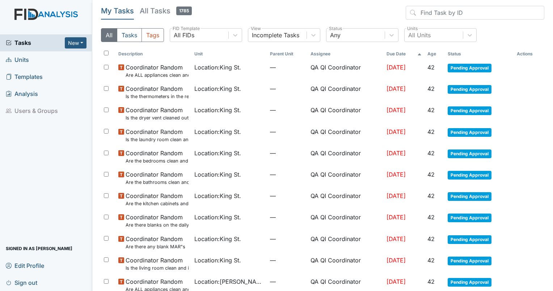
click at [26, 57] on span "Units" at bounding box center [17, 59] width 23 height 11
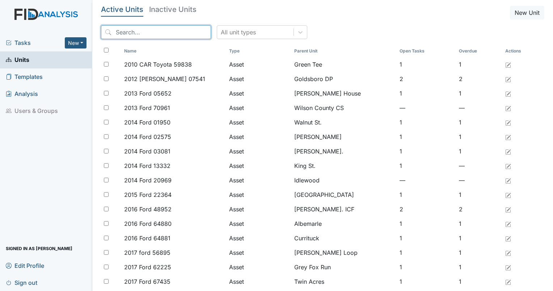
click at [131, 30] on input "search" at bounding box center [156, 32] width 110 height 14
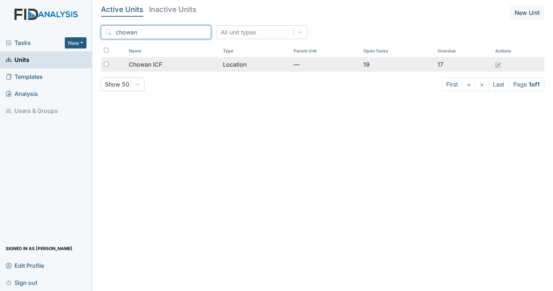
type input "chowan"
click at [140, 68] on span "Chowan ICF" at bounding box center [145, 64] width 33 height 9
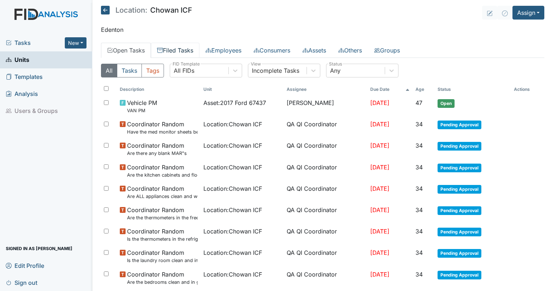
click at [175, 51] on link "Filed Tasks" at bounding box center [175, 50] width 48 height 15
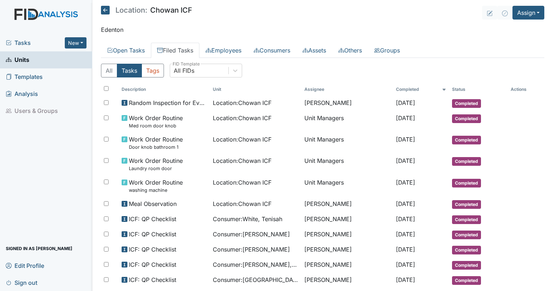
click at [192, 69] on div "All FIDs" at bounding box center [184, 70] width 21 height 9
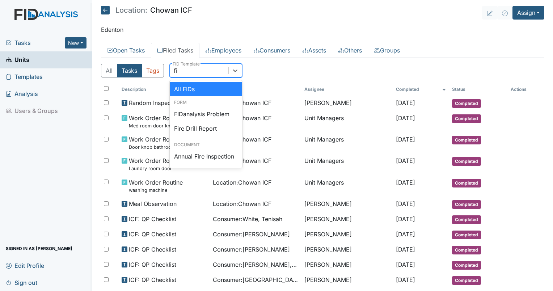
type input "fire"
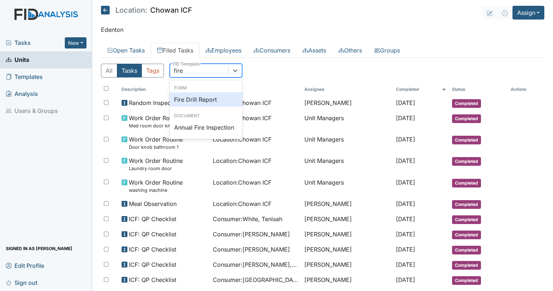
click at [195, 94] on div "Fire Drill Report" at bounding box center [206, 99] width 72 height 14
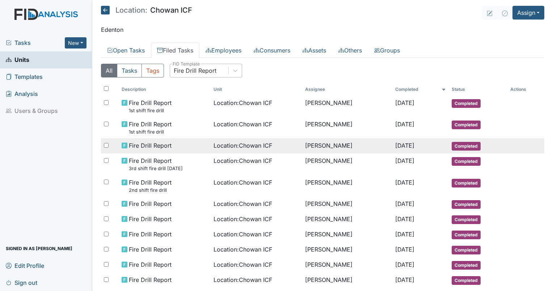
click at [308, 141] on td "Shania Williams" at bounding box center [347, 145] width 90 height 15
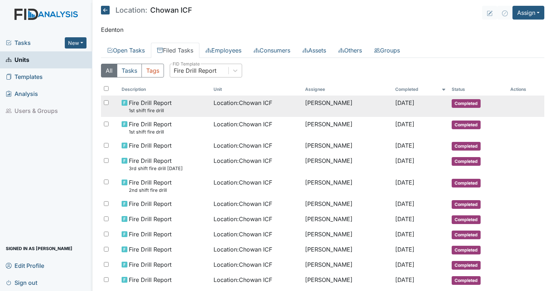
click at [324, 103] on td "Shania Williams" at bounding box center [347, 105] width 90 height 21
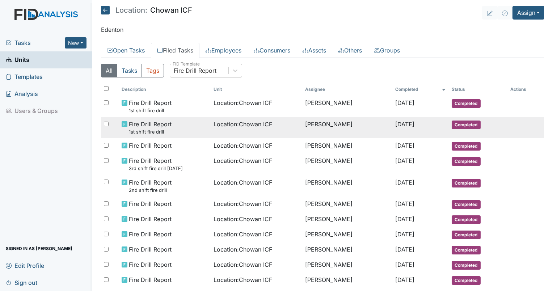
click at [215, 125] on span "Location : Chowan ICF" at bounding box center [242, 124] width 59 height 9
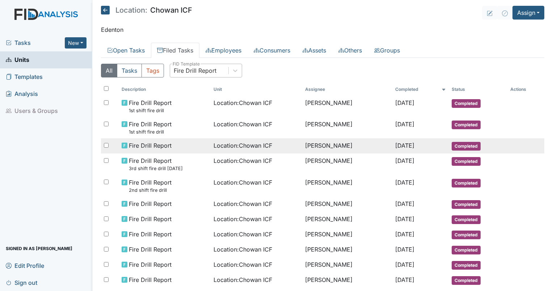
click at [244, 148] on span "Location : Chowan ICF" at bounding box center [242, 145] width 59 height 9
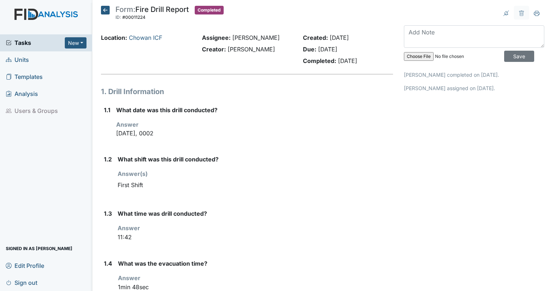
click at [139, 42] on div "Location: Chowan ICF" at bounding box center [145, 50] width 101 height 35
click at [142, 42] on div "Location: Chowan ICF" at bounding box center [146, 37] width 90 height 9
click at [145, 40] on link "Chowan ICF" at bounding box center [145, 37] width 33 height 7
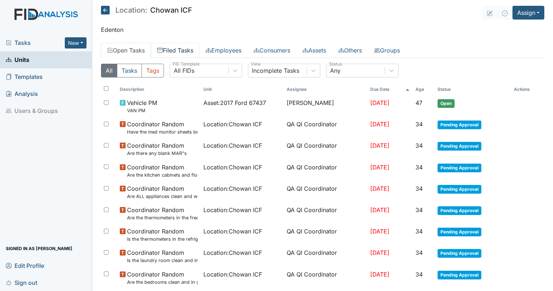
click at [180, 48] on link "Filed Tasks" at bounding box center [175, 50] width 48 height 15
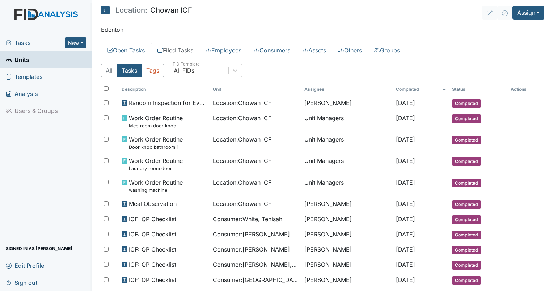
click at [190, 68] on div "All FIDs" at bounding box center [184, 70] width 21 height 9
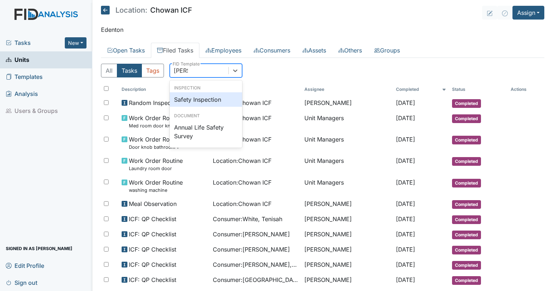
type input "safety"
click at [203, 97] on div "Safety Inspection" at bounding box center [206, 99] width 72 height 14
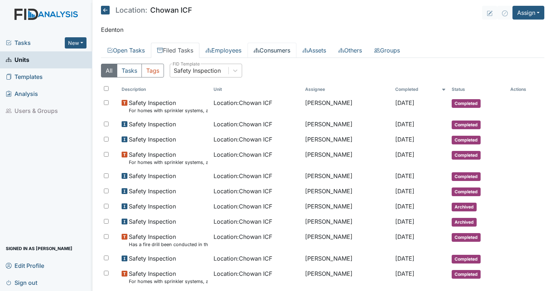
click at [279, 56] on link "Consumers" at bounding box center [271, 50] width 49 height 15
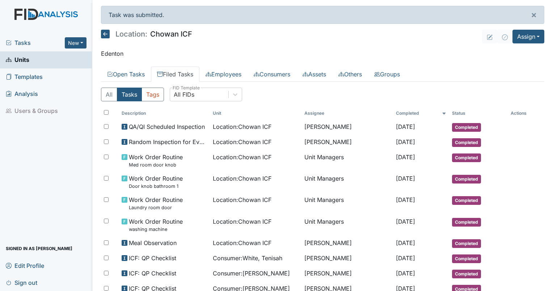
click at [24, 62] on span "Units" at bounding box center [18, 59] width 24 height 11
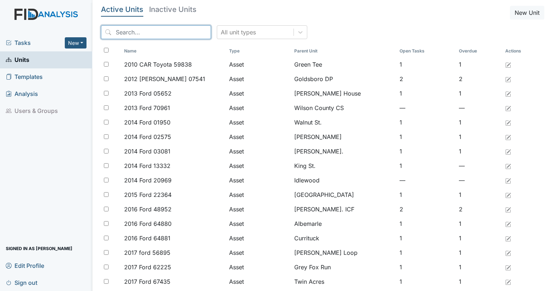
click at [148, 35] on input "search" at bounding box center [156, 32] width 110 height 14
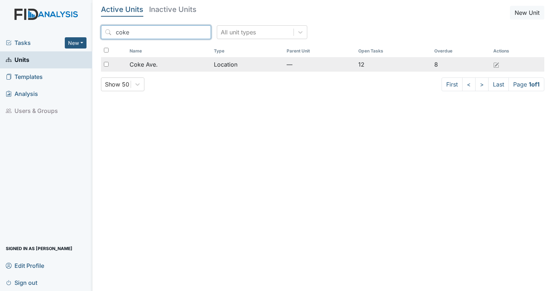
type input "coke"
click at [154, 66] on span "Coke Ave." at bounding box center [143, 64] width 28 height 9
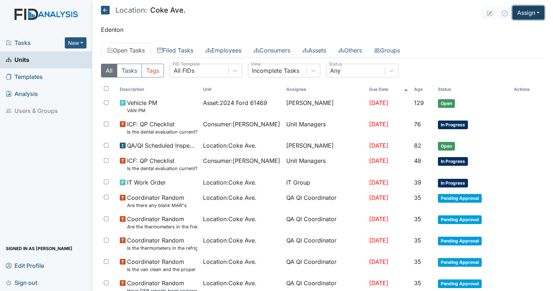
click at [530, 12] on button "Assign" at bounding box center [528, 13] width 32 height 14
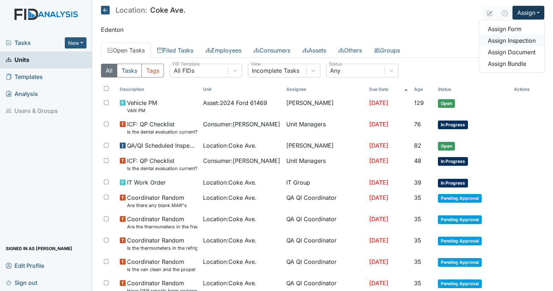
click at [510, 38] on link "Assign Inspection" at bounding box center [511, 41] width 65 height 12
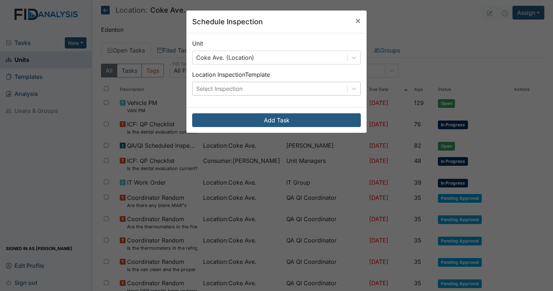
click at [247, 93] on div "Select Inspection" at bounding box center [269, 88] width 154 height 13
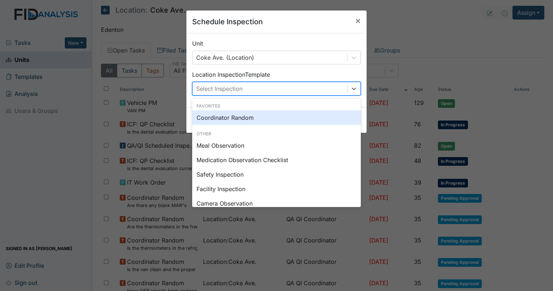
click at [237, 116] on div "Coordinator Random" at bounding box center [276, 117] width 169 height 14
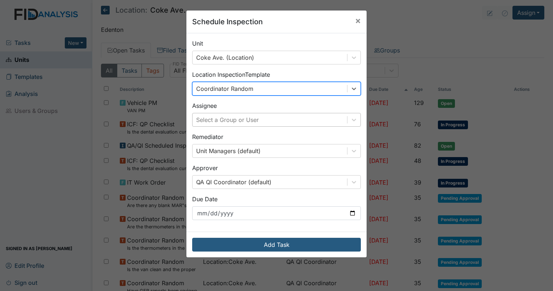
click at [245, 122] on div "Select a Group or User" at bounding box center [227, 119] width 63 height 9
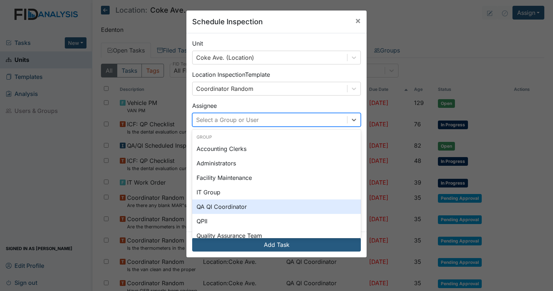
click at [223, 205] on div "QA QI Coordinator" at bounding box center [276, 206] width 169 height 14
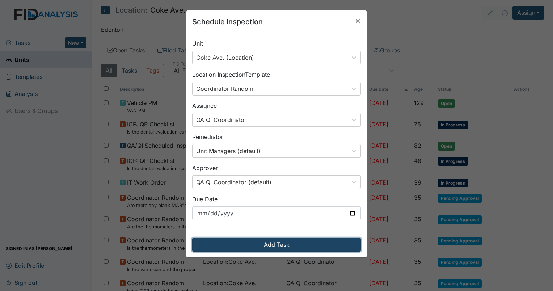
click at [233, 238] on button "Add Task" at bounding box center [276, 245] width 169 height 14
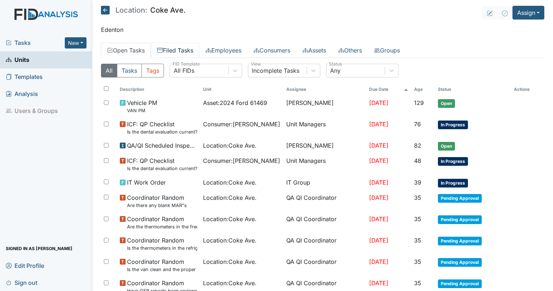
click at [174, 49] on link "Filed Tasks" at bounding box center [175, 50] width 48 height 15
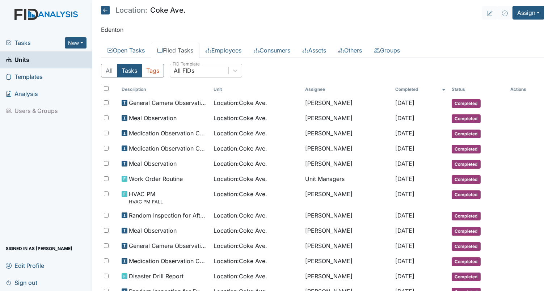
click at [206, 75] on div "All FIDs" at bounding box center [199, 70] width 58 height 13
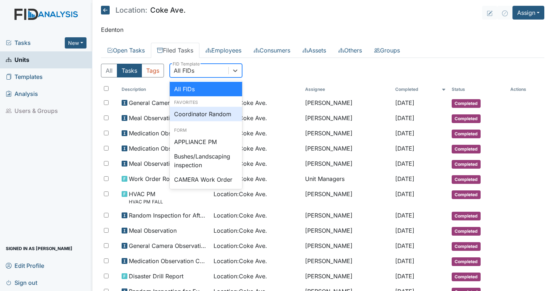
click at [204, 112] on div "Coordinator Random" at bounding box center [206, 114] width 72 height 14
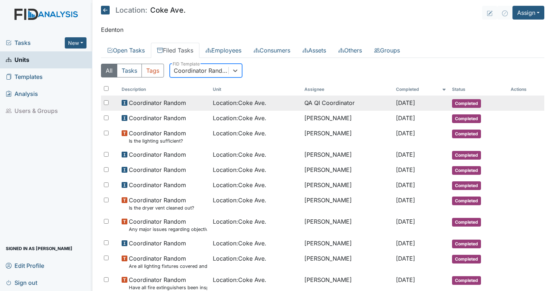
click at [224, 102] on span "Location : Coke Ave." at bounding box center [240, 102] width 54 height 9
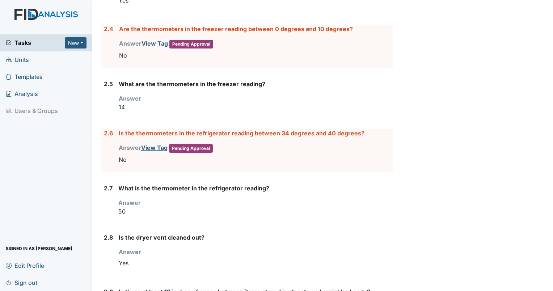
scroll to position [932, 0]
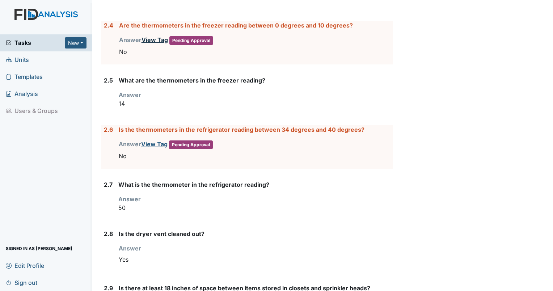
click at [150, 36] on link "View Tag" at bounding box center [154, 39] width 26 height 7
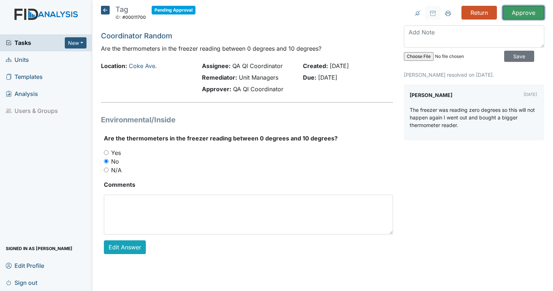
click at [530, 10] on input "Approve" at bounding box center [523, 13] width 42 height 14
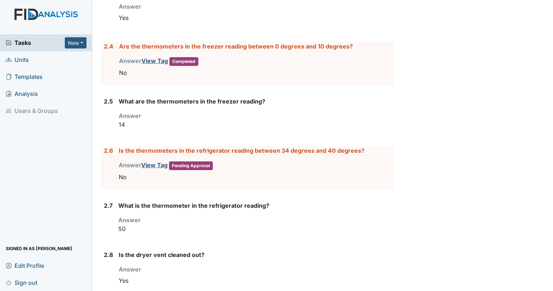
scroll to position [942, 0]
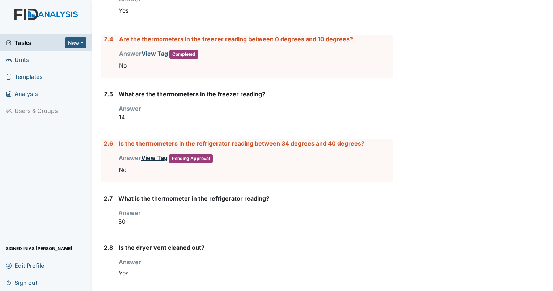
click at [147, 157] on link "View Tag" at bounding box center [154, 157] width 26 height 7
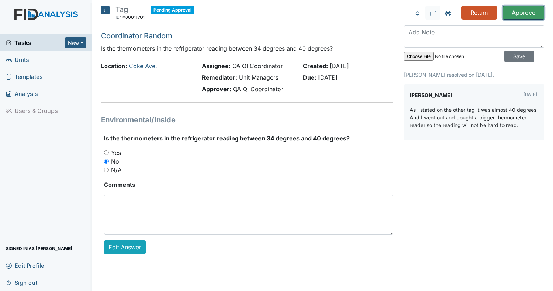
click at [523, 12] on input "Approve" at bounding box center [523, 13] width 42 height 14
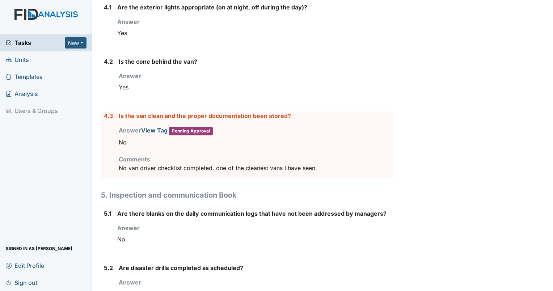
scroll to position [2512, 0]
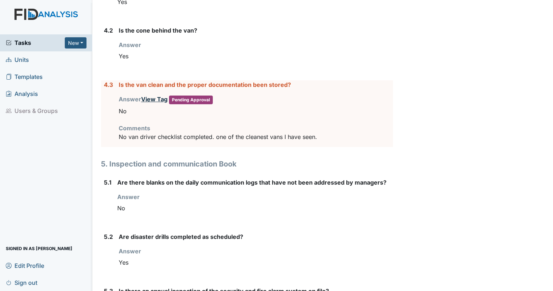
click at [153, 95] on link "View Tag" at bounding box center [154, 98] width 26 height 7
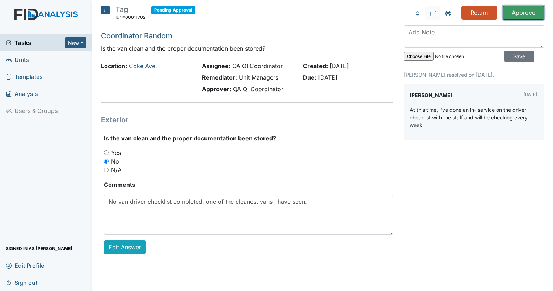
click at [521, 12] on input "Approve" at bounding box center [523, 13] width 42 height 14
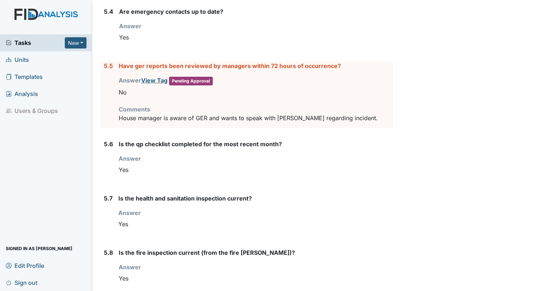
scroll to position [2849, 0]
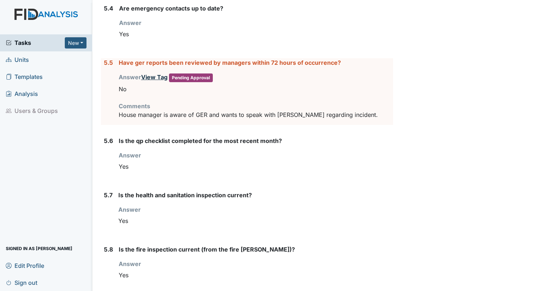
click at [152, 73] on link "View Tag" at bounding box center [154, 76] width 26 height 7
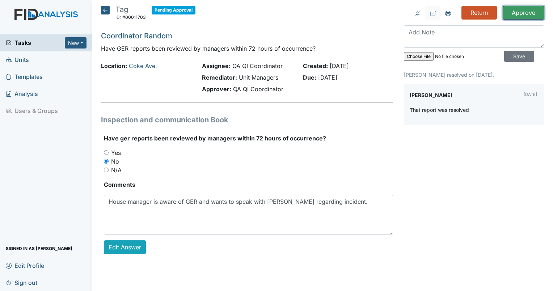
click at [514, 17] on input "Approve" at bounding box center [523, 13] width 42 height 14
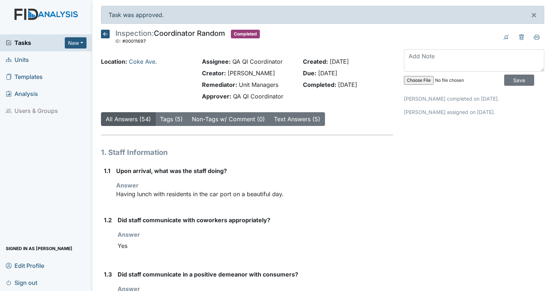
click at [105, 37] on icon at bounding box center [105, 34] width 9 height 9
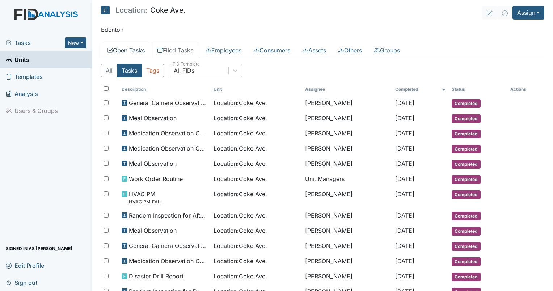
click at [132, 50] on link "Open Tasks" at bounding box center [126, 50] width 50 height 15
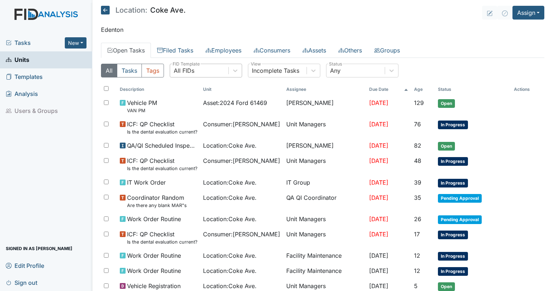
click at [212, 67] on div "All FIDs" at bounding box center [199, 70] width 58 height 13
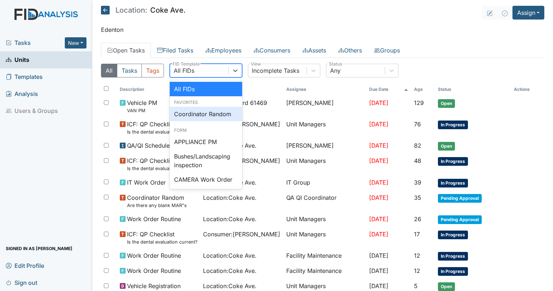
click at [199, 109] on div "Coordinator Random" at bounding box center [206, 114] width 72 height 14
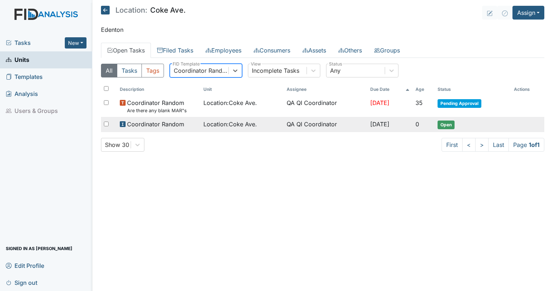
click at [241, 122] on span "Location : [GEOGRAPHIC_DATA]." at bounding box center [230, 124] width 54 height 9
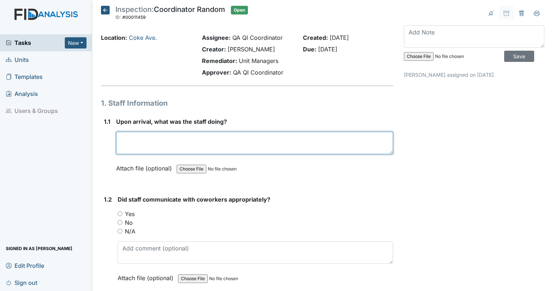
click at [141, 141] on textarea at bounding box center [254, 143] width 277 height 22
type textarea "Staff was engaged with residents. Staff (name begins with an S) tone is very ro…"
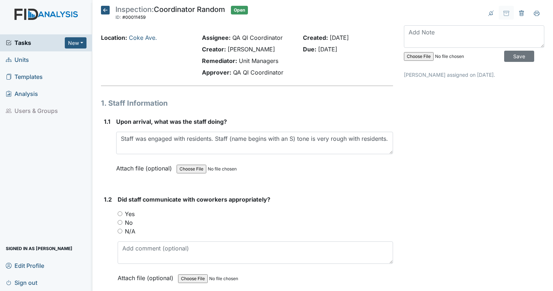
click at [119, 213] on input "Yes" at bounding box center [120, 213] width 5 height 5
radio input "true"
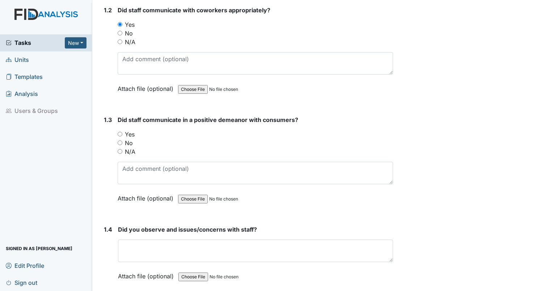
scroll to position [201, 0]
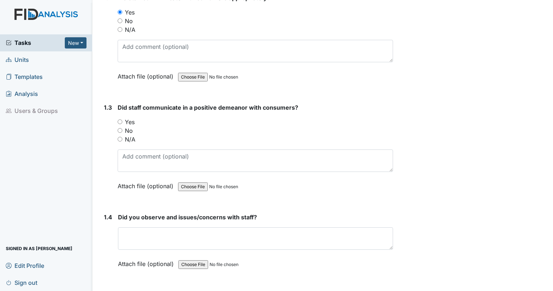
click at [119, 130] on input "No" at bounding box center [120, 130] width 5 height 5
radio input "true"
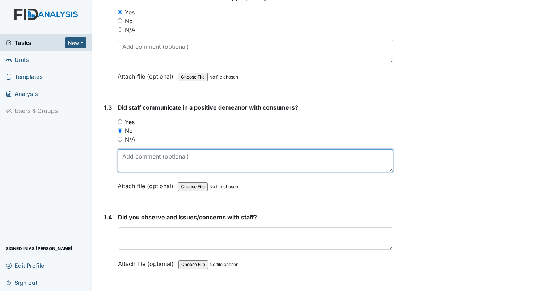
click at [130, 157] on textarea at bounding box center [255, 160] width 275 height 22
type textarea "Staff tone harsh with residents."
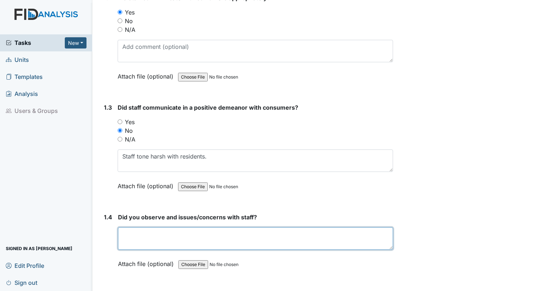
click at [259, 232] on textarea at bounding box center [255, 238] width 275 height 22
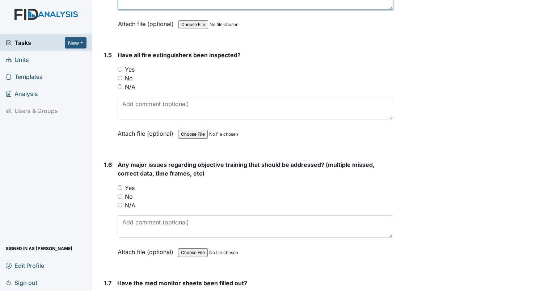
scroll to position [429, 0]
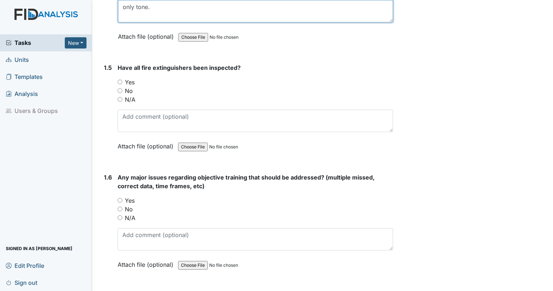
type textarea "only tone."
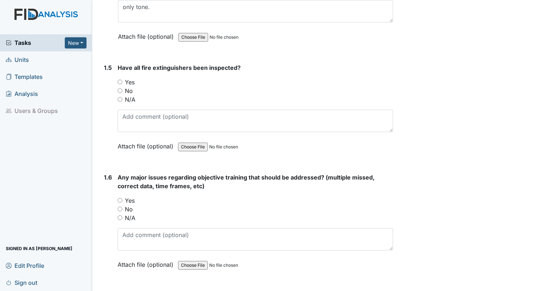
click at [118, 80] on input "Yes" at bounding box center [120, 82] width 5 height 5
radio input "true"
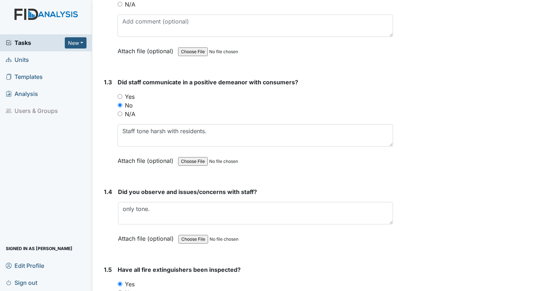
scroll to position [233, 0]
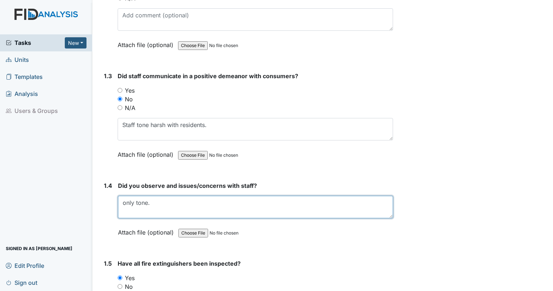
click at [210, 202] on textarea "only tone." at bounding box center [255, 207] width 275 height 22
click at [226, 208] on textarea "only tone. "you need to have a seat or you're going to get into more trouble th…" at bounding box center [255, 207] width 275 height 22
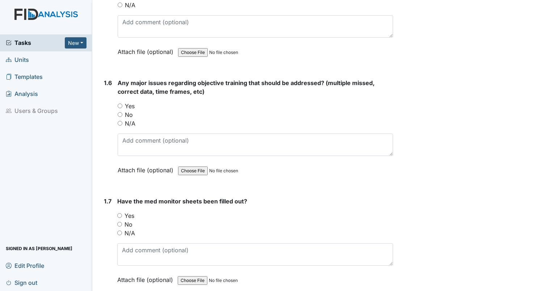
scroll to position [542, 0]
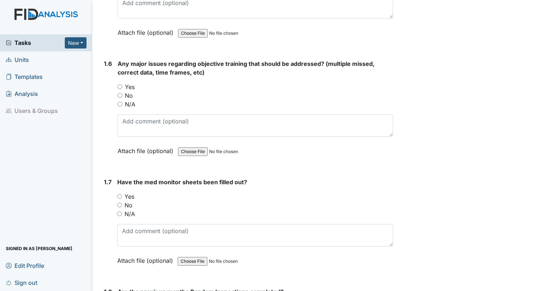
type textarea "only tone. "you need to have a seat or you're going to get into more trouble th…"
click at [119, 85] on input "Yes" at bounding box center [120, 86] width 5 height 5
radio input "true"
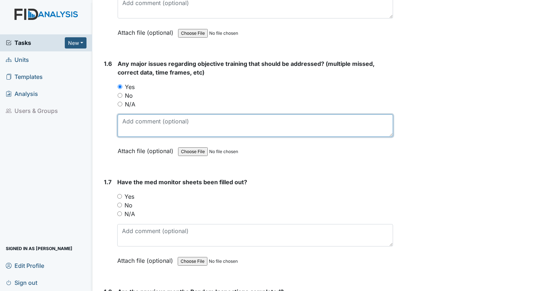
click at [133, 114] on textarea at bounding box center [255, 125] width 275 height 22
type textarea "HC expired objective: SC001"
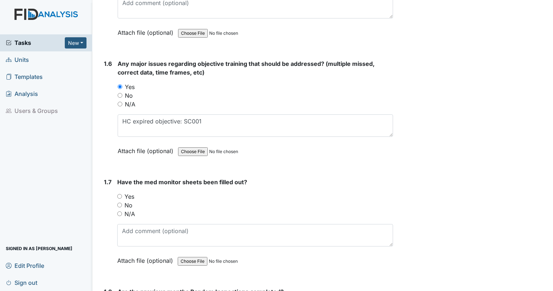
click at [120, 194] on input "Yes" at bounding box center [119, 196] width 5 height 5
radio input "true"
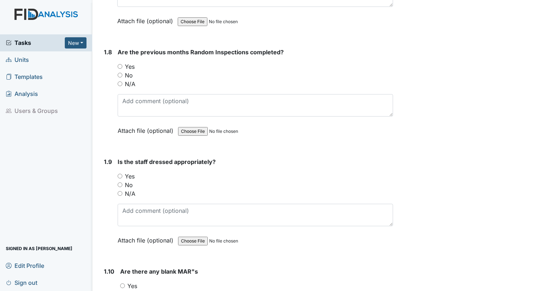
scroll to position [788, 0]
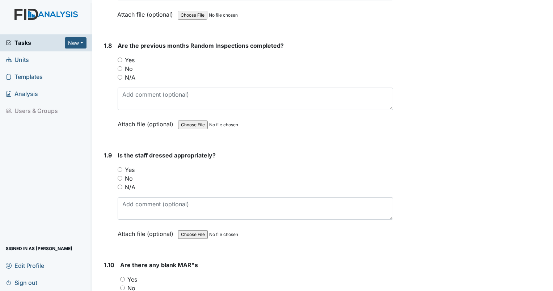
click at [119, 59] on input "Yes" at bounding box center [120, 60] width 5 height 5
radio input "true"
click at [119, 167] on input "Yes" at bounding box center [120, 169] width 5 height 5
radio input "true"
click at [122, 285] on input "No" at bounding box center [122, 287] width 5 height 5
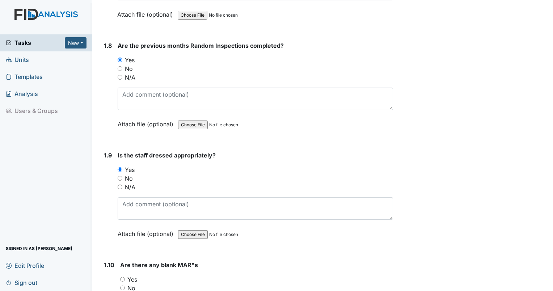
radio input "true"
click at [126, 275] on div "Yes" at bounding box center [256, 279] width 273 height 9
click at [124, 277] on input "Yes" at bounding box center [122, 279] width 5 height 5
radio input "true"
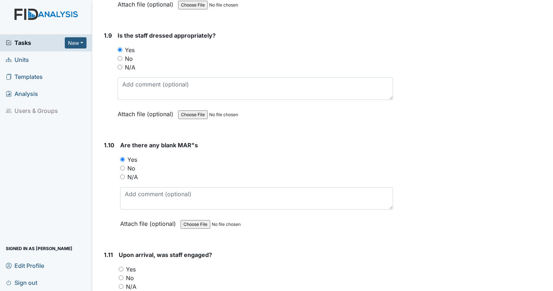
scroll to position [965, 0]
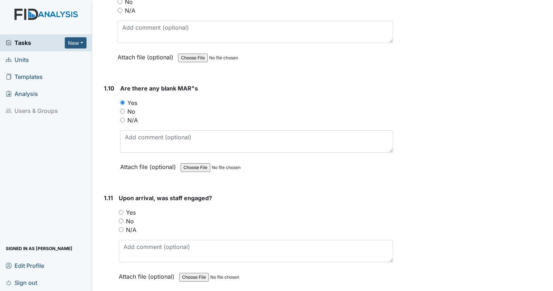
click at [294, 125] on div "Are there any blank MAR"s You must select one of the below options. Yes No N/A …" at bounding box center [256, 130] width 273 height 92
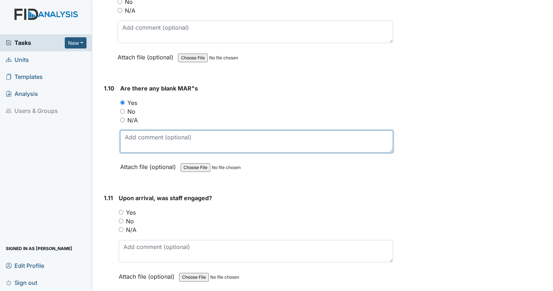
click at [286, 131] on textarea at bounding box center [256, 141] width 273 height 22
type textarea "KC blank BP check"
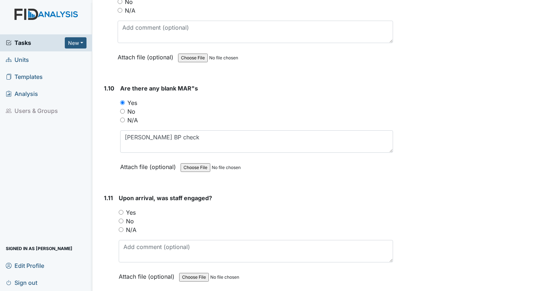
click at [122, 210] on input "Yes" at bounding box center [121, 212] width 5 height 5
radio input "true"
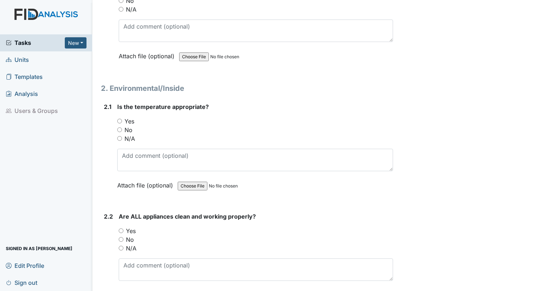
scroll to position [1191, 0]
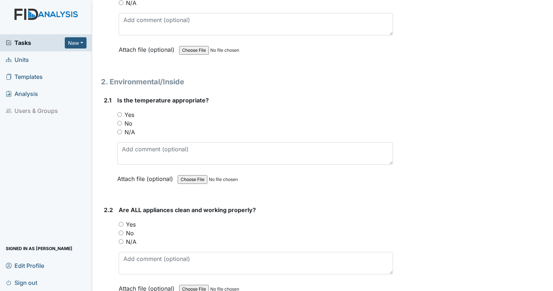
click at [120, 112] on input "Yes" at bounding box center [119, 114] width 5 height 5
radio input "true"
click at [120, 222] on input "Yes" at bounding box center [121, 224] width 5 height 5
radio input "true"
click at [121, 230] on input "No" at bounding box center [121, 232] width 5 height 5
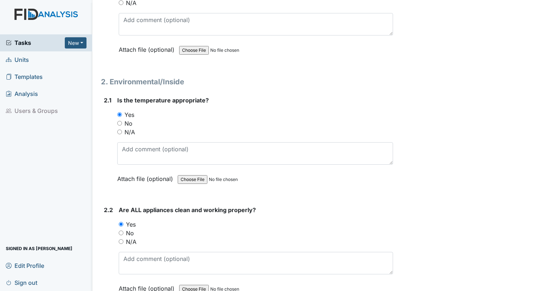
radio input "true"
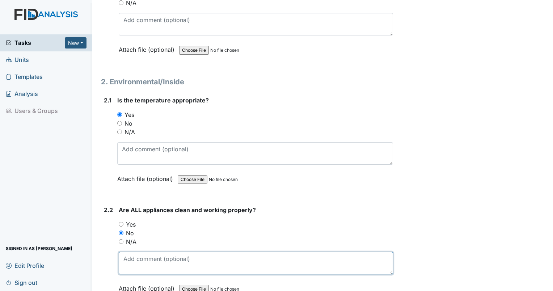
click at [127, 252] on textarea at bounding box center [256, 263] width 274 height 22
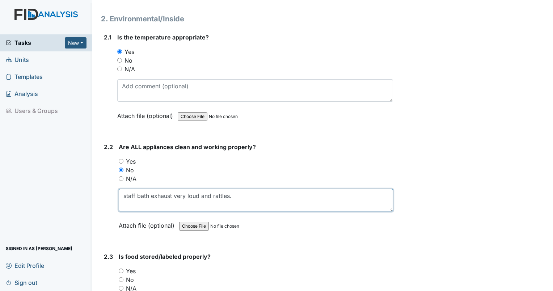
scroll to position [1267, 0]
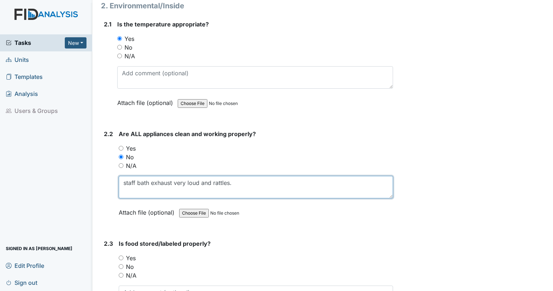
type textarea "staff bath exhaust very loud and rattles."
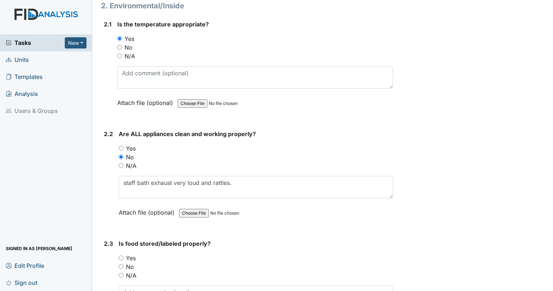
click at [120, 146] on input "Yes" at bounding box center [121, 148] width 5 height 5
radio input "true"
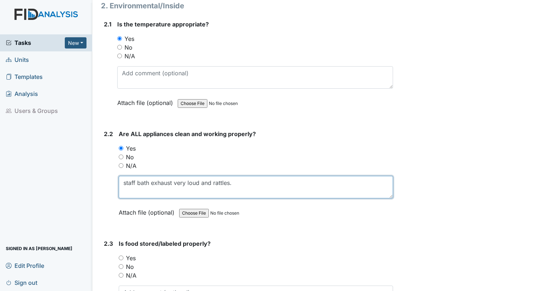
drag, startPoint x: 247, startPoint y: 182, endPoint x: 109, endPoint y: 180, distance: 137.5
click at [109, 180] on div "2.2 Are ALL appliances clean and working properly? You must select one of the b…" at bounding box center [247, 178] width 292 height 98
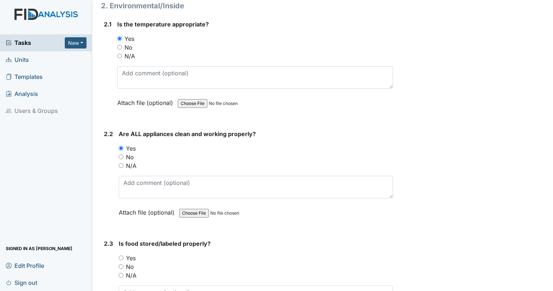
click at [122, 264] on input "No" at bounding box center [121, 266] width 5 height 5
radio input "true"
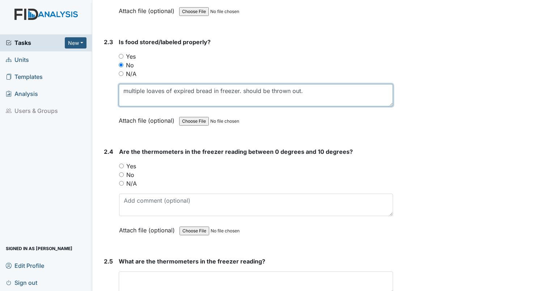
scroll to position [1475, 0]
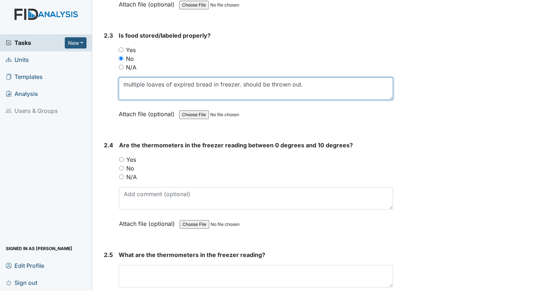
type textarea "multiple loaves of expired bread in freezer. should be thrown out."
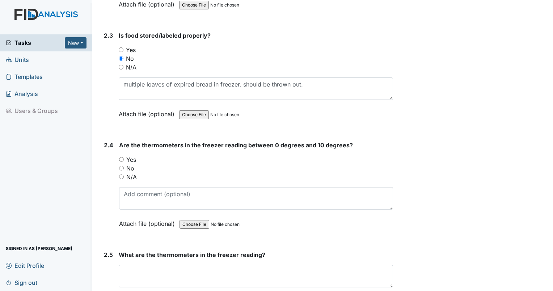
click at [119, 154] on div "2.4 Are the thermometers in the freezer reading between 0 degrees and 10 degree…" at bounding box center [247, 190] width 292 height 98
click at [122, 157] on input "Yes" at bounding box center [121, 159] width 5 height 5
radio input "true"
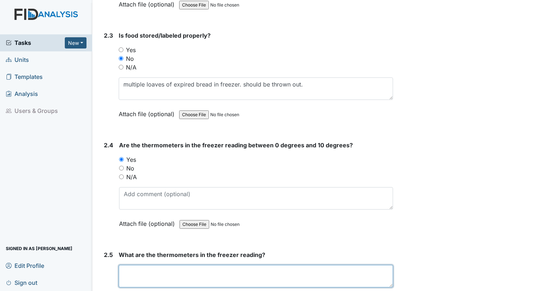
click at [156, 267] on textarea at bounding box center [256, 276] width 274 height 22
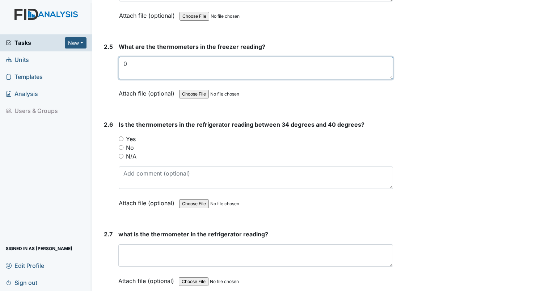
scroll to position [1721, 0]
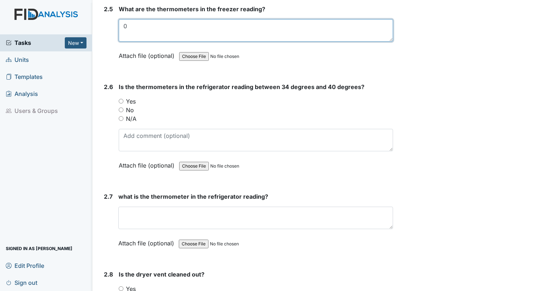
type textarea "0"
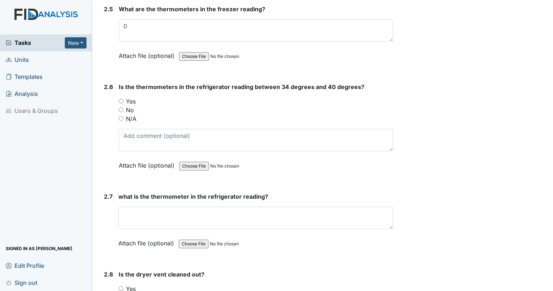
click at [121, 99] on input "Yes" at bounding box center [121, 101] width 5 height 5
radio input "true"
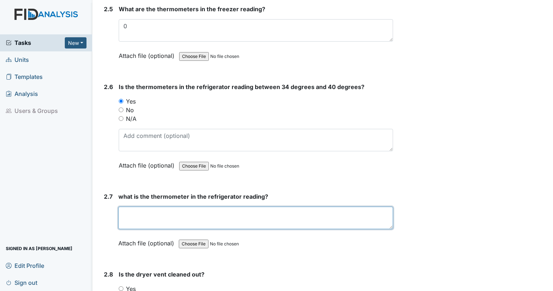
click at [155, 210] on textarea at bounding box center [255, 218] width 275 height 22
type textarea "40"
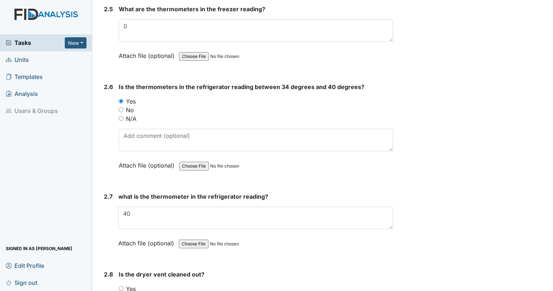
click at [123, 286] on input "Yes" at bounding box center [121, 288] width 5 height 5
radio input "true"
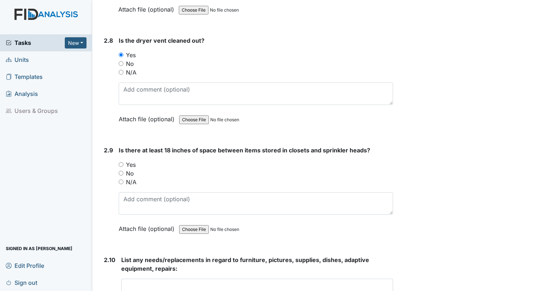
scroll to position [1960, 0]
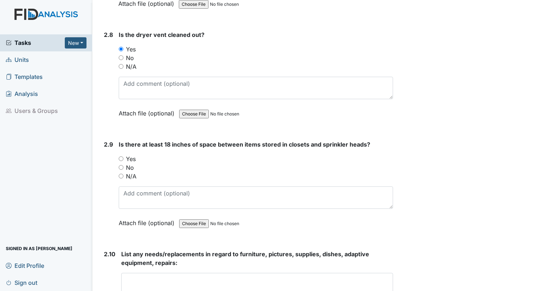
click at [121, 156] on input "Yes" at bounding box center [121, 158] width 5 height 5
radio input "true"
click at [177, 273] on textarea at bounding box center [257, 284] width 272 height 22
paste textarea "staff bath exhaust very loud and rattles."
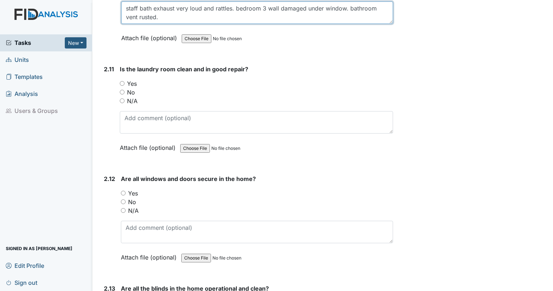
scroll to position [2244, 0]
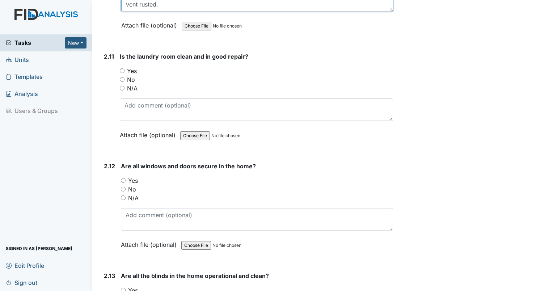
type textarea "staff bath exhaust very loud and rattles. bedroom 3 wall damaged under window. …"
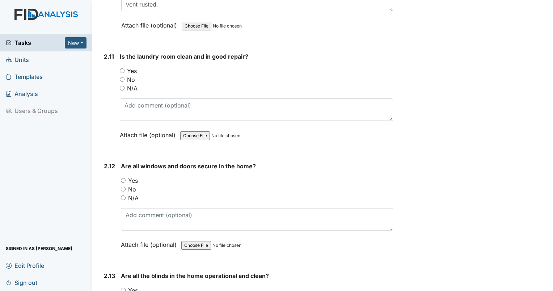
click at [122, 68] on input "Yes" at bounding box center [122, 70] width 5 height 5
radio input "true"
click at [122, 167] on div "Are all windows and doors secure in the home? You must select one of the below …" at bounding box center [257, 208] width 272 height 92
click at [124, 178] on input "Yes" at bounding box center [123, 180] width 5 height 5
radio input "true"
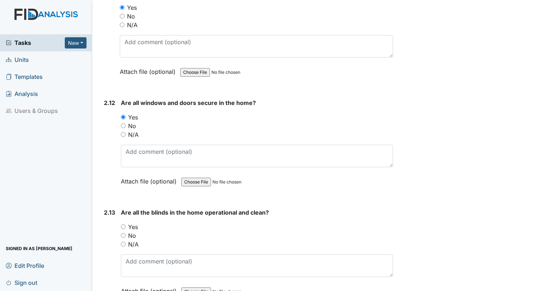
scroll to position [2345, 0]
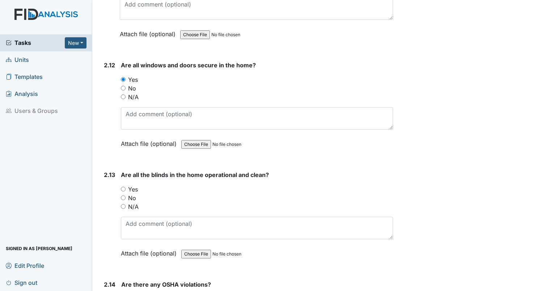
click at [123, 195] on input "No" at bounding box center [123, 197] width 5 height 5
radio input "true"
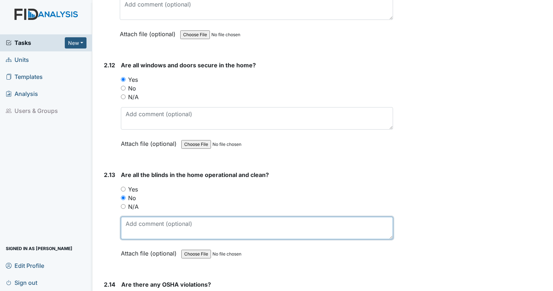
click at [145, 223] on textarea at bounding box center [257, 228] width 272 height 22
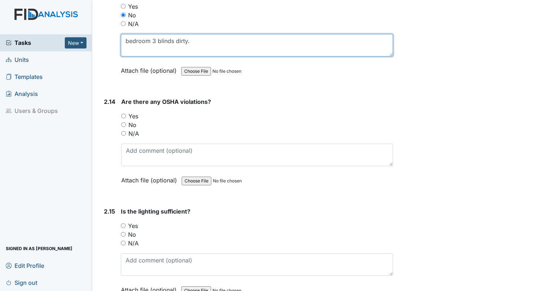
scroll to position [2535, 0]
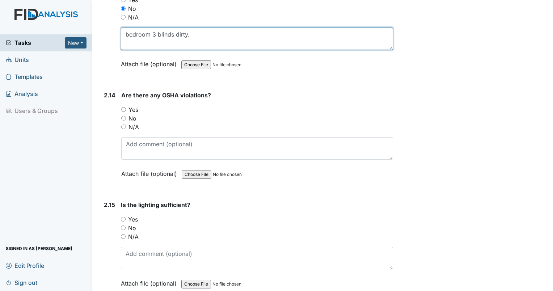
type textarea "bedroom 3 blinds dirty."
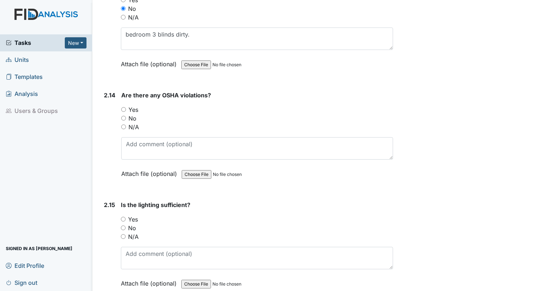
click at [123, 116] on input "No" at bounding box center [123, 118] width 5 height 5
radio input "true"
click at [122, 217] on input "Yes" at bounding box center [123, 219] width 5 height 5
radio input "true"
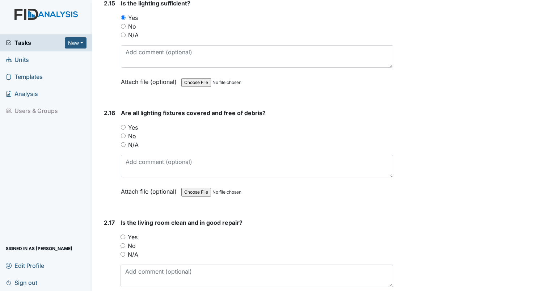
scroll to position [2755, 0]
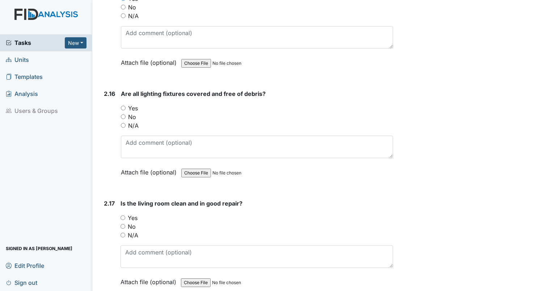
click at [124, 106] on input "Yes" at bounding box center [123, 108] width 5 height 5
radio input "true"
click at [122, 215] on input "Yes" at bounding box center [122, 217] width 5 height 5
radio input "true"
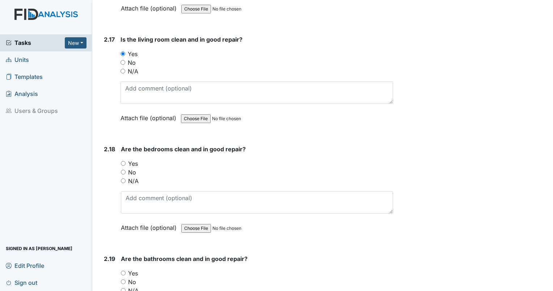
scroll to position [2926, 0]
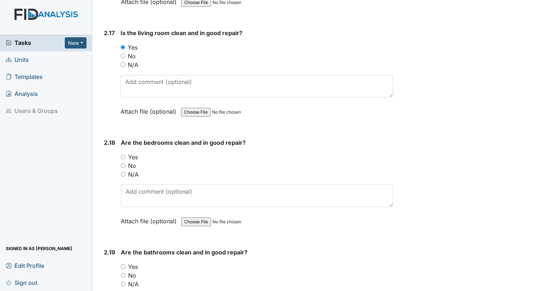
click at [123, 154] on input "Yes" at bounding box center [123, 156] width 5 height 5
radio input "true"
click at [122, 163] on input "No" at bounding box center [123, 165] width 5 height 5
radio input "true"
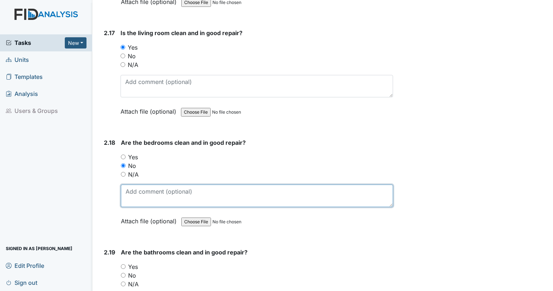
click at [140, 184] on textarea at bounding box center [257, 195] width 272 height 22
type textarea "bedroom 3 wall damage under window."
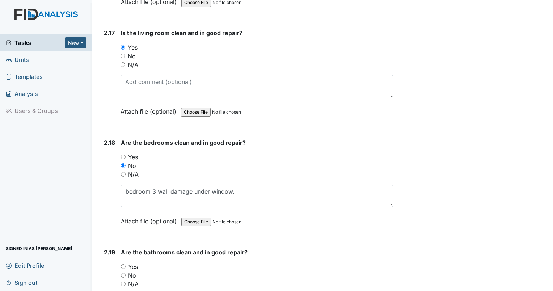
click at [122, 273] on input "No" at bounding box center [123, 275] width 5 height 5
radio input "true"
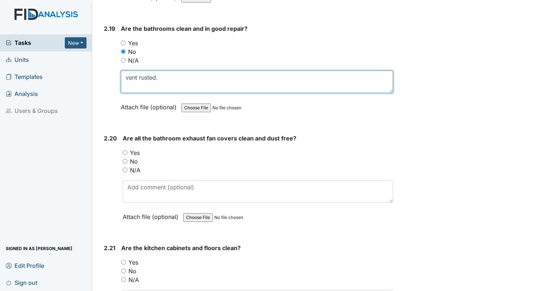
scroll to position [3143, 0]
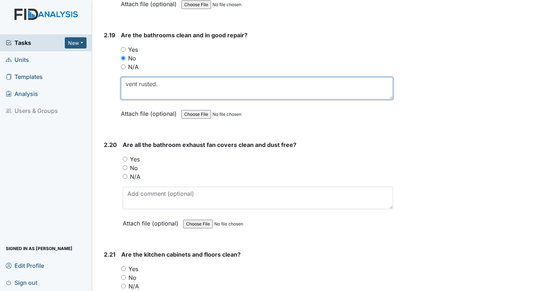
type textarea "vent rusted."
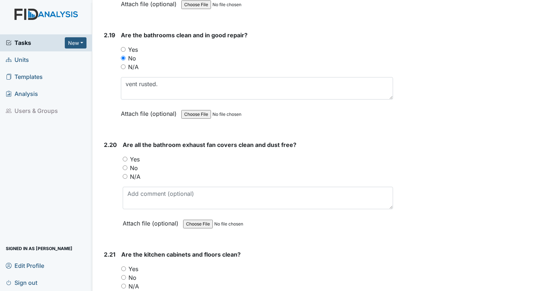
click at [124, 165] on input "No" at bounding box center [125, 167] width 5 height 5
radio input "true"
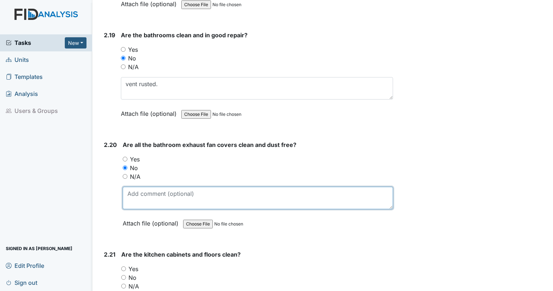
click at [137, 187] on textarea at bounding box center [258, 198] width 270 height 22
type textarea "staff bath exhaust very loud."
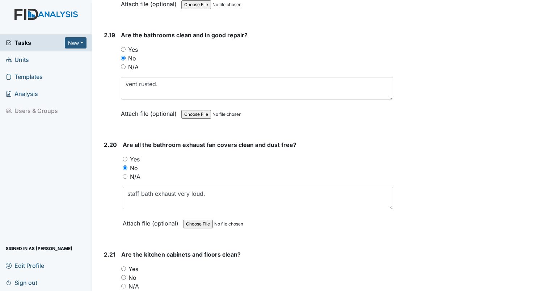
click at [123, 266] on input "Yes" at bounding box center [123, 268] width 5 height 5
radio input "true"
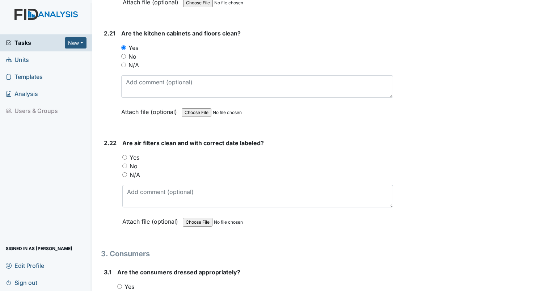
scroll to position [3357, 0]
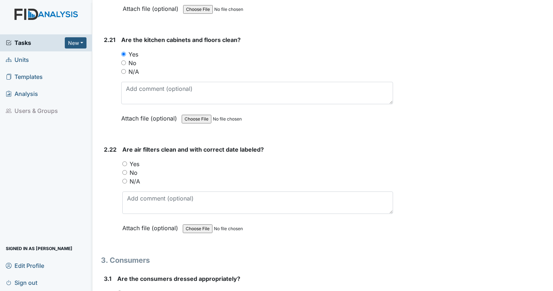
click at [124, 161] on input "Yes" at bounding box center [124, 163] width 5 height 5
radio input "true"
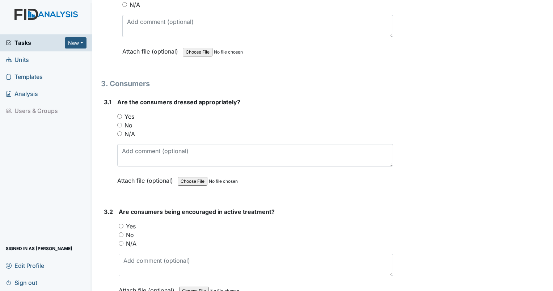
scroll to position [3521, 0]
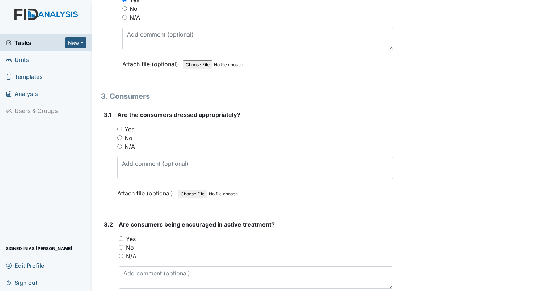
click at [123, 125] on div "Yes" at bounding box center [255, 129] width 276 height 9
click at [120, 127] on input "Yes" at bounding box center [119, 129] width 5 height 5
radio input "true"
click at [118, 223] on div "3.2 Are consumers being encouraged in active treatment? You must select one of …" at bounding box center [247, 269] width 292 height 98
click at [121, 236] on input "Yes" at bounding box center [121, 238] width 5 height 5
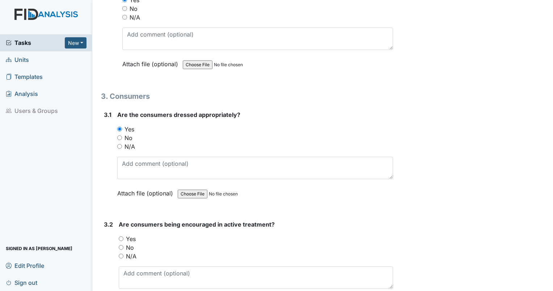
radio input "true"
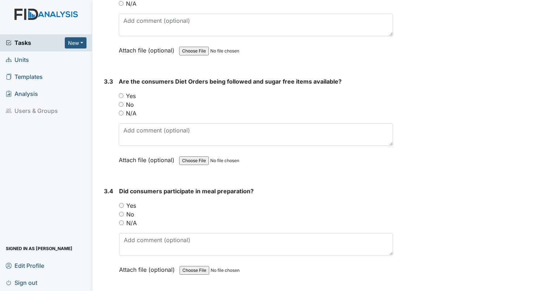
scroll to position [3767, 0]
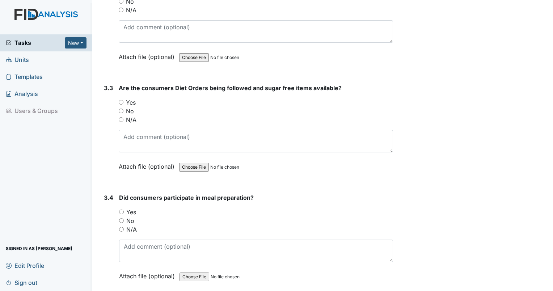
click at [121, 100] on input "Yes" at bounding box center [121, 102] width 5 height 5
radio input "true"
click at [120, 227] on input "N/A" at bounding box center [121, 229] width 5 height 5
radio input "true"
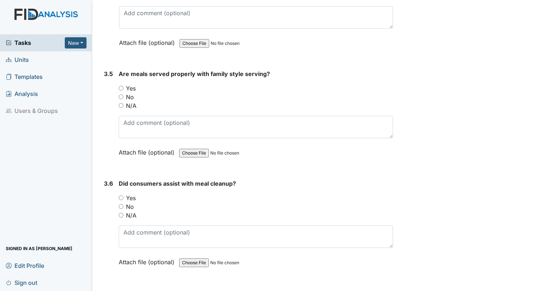
scroll to position [3994, 0]
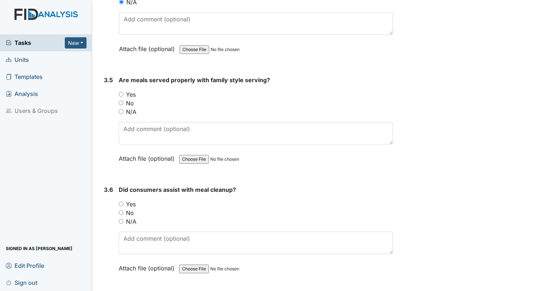
click at [122, 109] on input "N/A" at bounding box center [121, 111] width 5 height 5
radio input "true"
click at [120, 200] on div "Yes" at bounding box center [256, 204] width 274 height 9
click at [123, 200] on div "Yes" at bounding box center [256, 204] width 274 height 9
click at [120, 201] on input "Yes" at bounding box center [121, 203] width 5 height 5
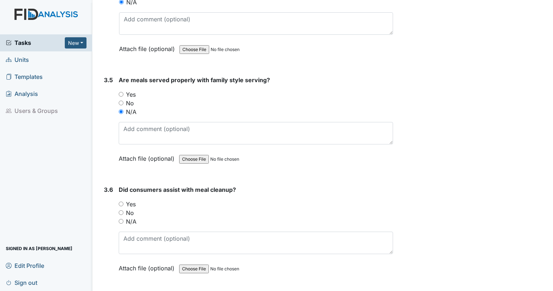
radio input "true"
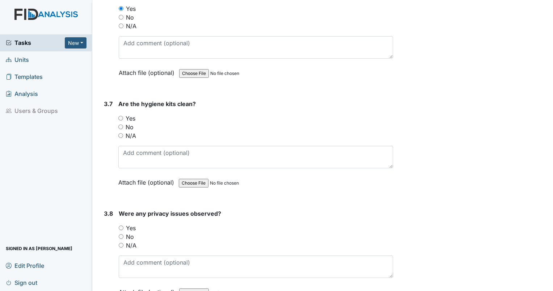
scroll to position [4202, 0]
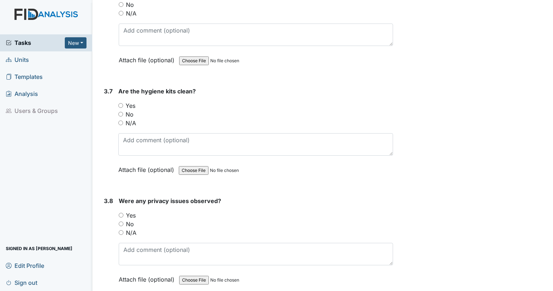
click at [121, 101] on div "Yes" at bounding box center [255, 105] width 275 height 9
click at [121, 103] on input "Yes" at bounding box center [120, 105] width 5 height 5
radio input "true"
click at [121, 213] on input "Yes" at bounding box center [121, 215] width 5 height 5
radio input "true"
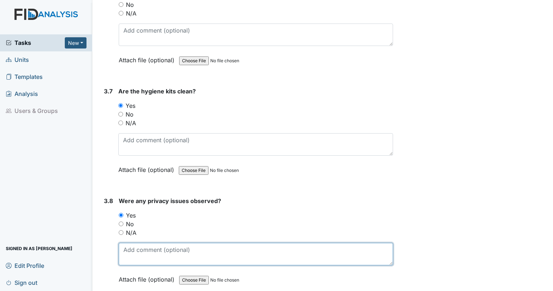
click at [136, 243] on textarea at bounding box center [256, 254] width 274 height 22
click at [224, 243] on textarea "Resident hospital medical bracelet in yard when inspector arrived." at bounding box center [256, 254] width 274 height 22
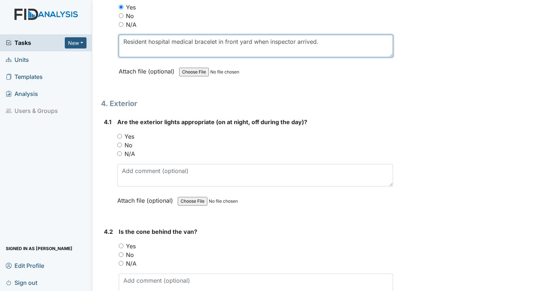
scroll to position [4429, 0]
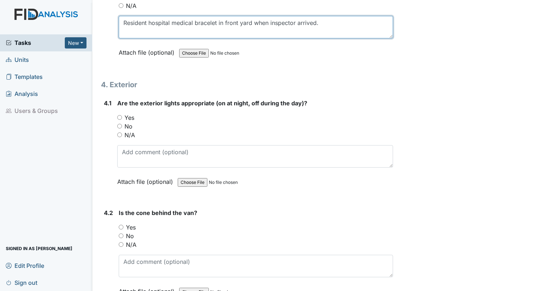
type textarea "Resident hospital medical bracelet in front yard when inspector arrived."
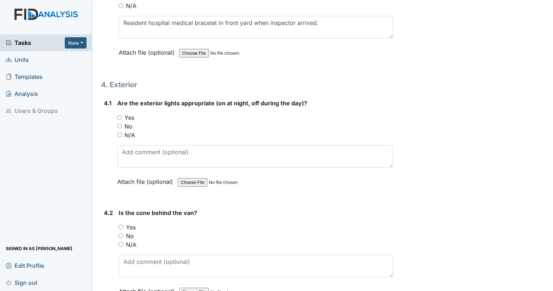
click at [118, 115] on input "Yes" at bounding box center [119, 117] width 5 height 5
radio input "true"
click at [120, 225] on input "Yes" at bounding box center [121, 227] width 5 height 5
radio input "true"
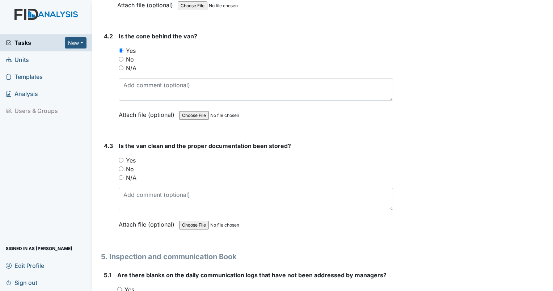
scroll to position [4631, 0]
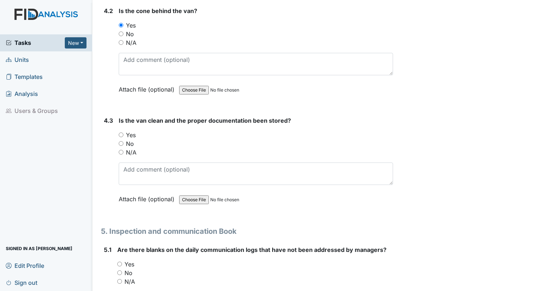
click at [120, 132] on input "Yes" at bounding box center [121, 134] width 5 height 5
radio input "true"
click at [119, 270] on input "No" at bounding box center [119, 272] width 5 height 5
radio input "true"
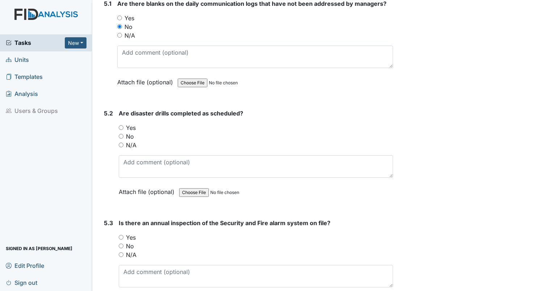
scroll to position [4883, 0]
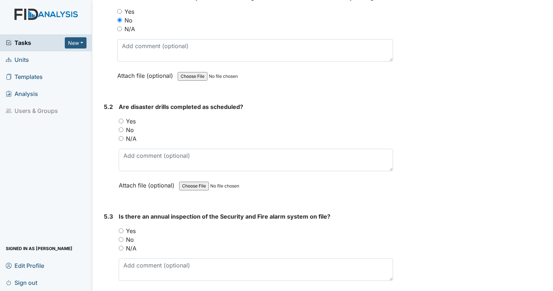
click at [120, 119] on input "Yes" at bounding box center [121, 121] width 5 height 5
radio input "true"
click at [122, 228] on input "Yes" at bounding box center [121, 230] width 5 height 5
radio input "true"
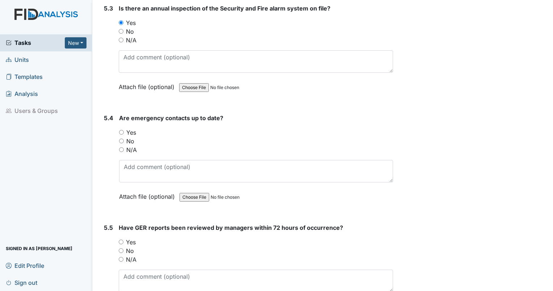
scroll to position [5097, 0]
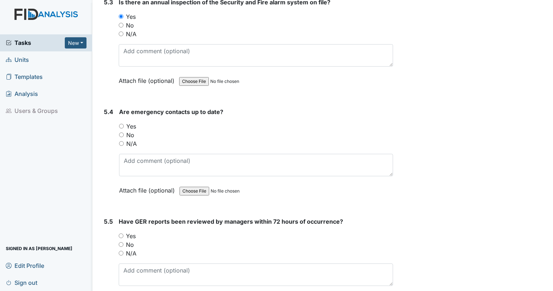
click at [121, 124] on input "Yes" at bounding box center [121, 126] width 5 height 5
radio input "true"
click at [119, 233] on input "Yes" at bounding box center [121, 235] width 5 height 5
radio input "true"
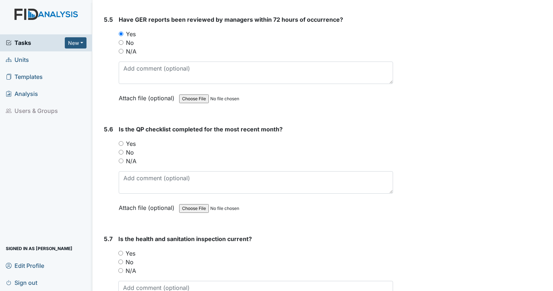
scroll to position [5306, 0]
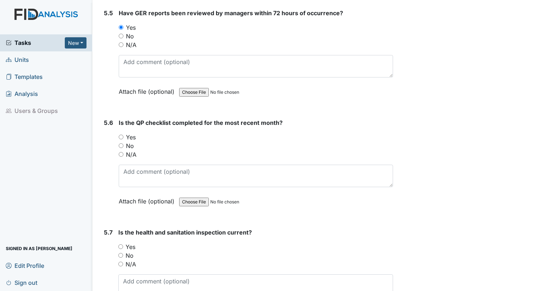
click at [118, 118] on div "5.6 Is the QP checklist completed for the most recent month? You must select on…" at bounding box center [247, 167] width 292 height 98
click at [122, 135] on input "Yes" at bounding box center [121, 137] width 5 height 5
radio input "true"
click at [122, 244] on input "Yes" at bounding box center [120, 246] width 5 height 5
radio input "true"
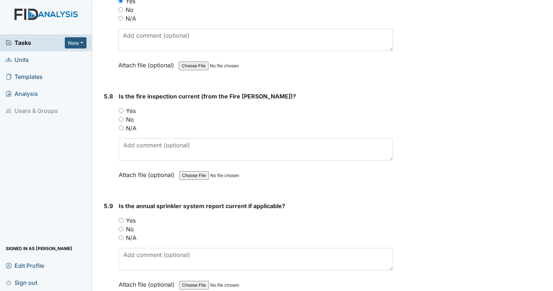
scroll to position [5602, 0]
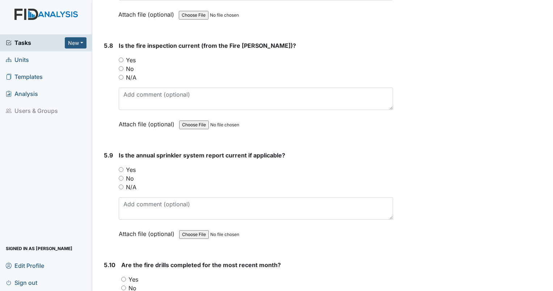
click at [119, 58] on input "Yes" at bounding box center [121, 60] width 5 height 5
radio input "true"
click at [122, 167] on input "Yes" at bounding box center [121, 169] width 5 height 5
radio input "true"
click at [126, 275] on div "Yes" at bounding box center [257, 279] width 272 height 9
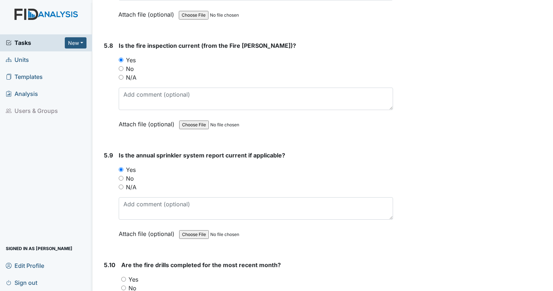
click at [123, 277] on input "Yes" at bounding box center [123, 279] width 5 height 5
radio input "true"
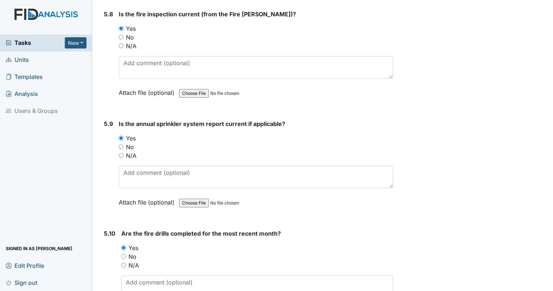
scroll to position [5681, 0]
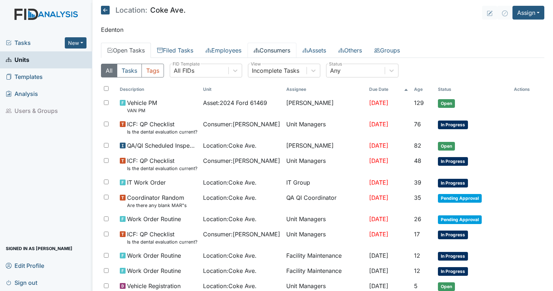
click at [276, 45] on link "Consumers" at bounding box center [271, 50] width 49 height 15
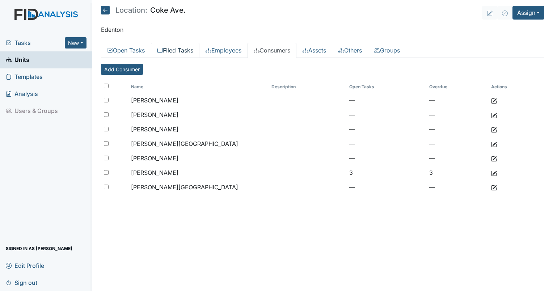
click at [171, 43] on link "Filed Tasks" at bounding box center [175, 50] width 48 height 15
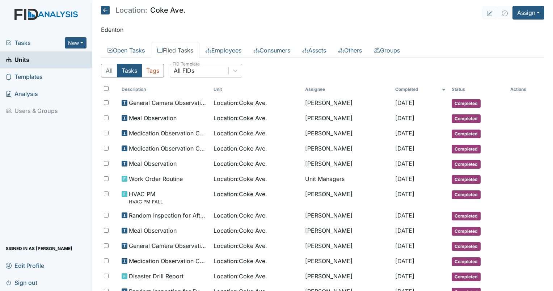
click at [188, 69] on div "All FIDs" at bounding box center [184, 70] width 21 height 9
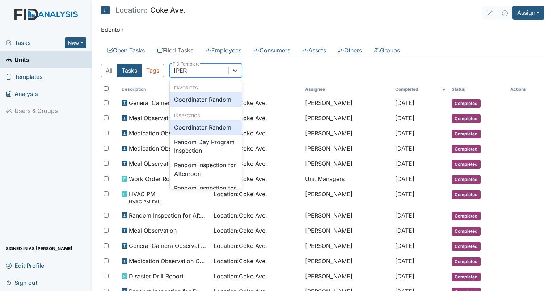
type input "random"
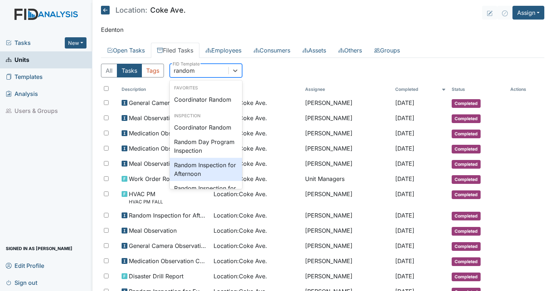
click at [207, 171] on div "Random Inspection for Afternoon" at bounding box center [206, 169] width 72 height 23
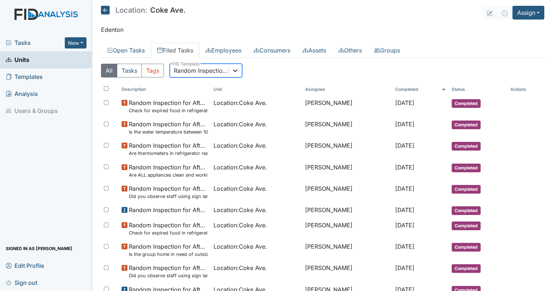
click at [237, 71] on icon at bounding box center [234, 70] width 7 height 7
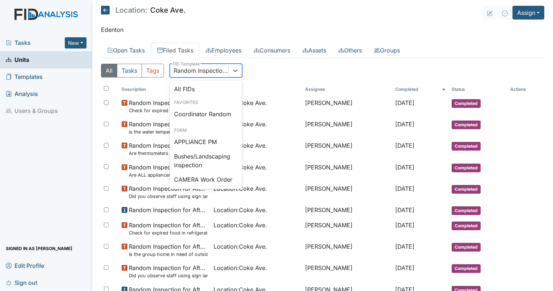
scroll to position [644, 0]
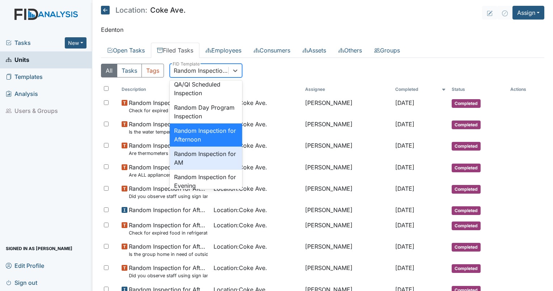
click at [208, 170] on div "Random Inspection for AM" at bounding box center [206, 157] width 72 height 23
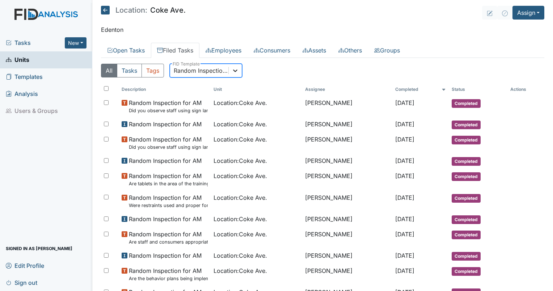
click at [233, 68] on icon at bounding box center [234, 70] width 7 height 7
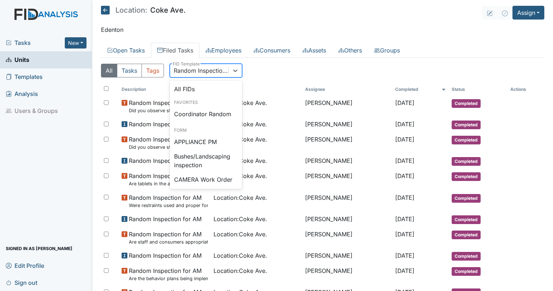
scroll to position [667, 0]
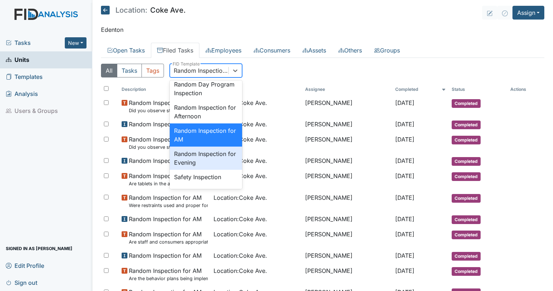
click at [213, 170] on div "Random Inspection for Evening" at bounding box center [206, 157] width 72 height 23
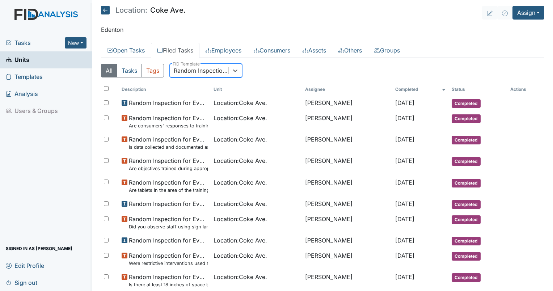
click at [199, 74] on div "Random Inspection for Evening" at bounding box center [201, 70] width 55 height 9
type input "disas"
click at [203, 95] on div "Disaster Drill Report" at bounding box center [206, 99] width 72 height 14
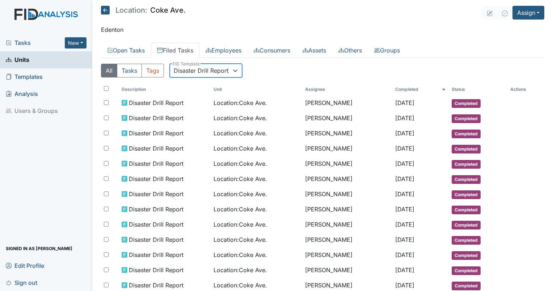
click at [205, 68] on div "Disaster Drill Report" at bounding box center [201, 70] width 55 height 9
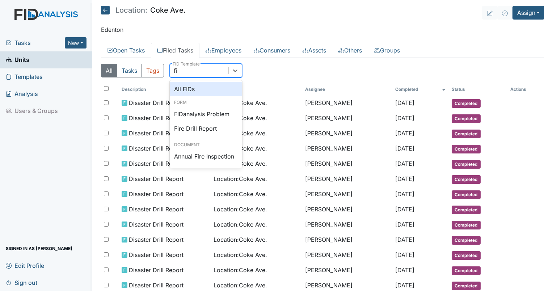
type input "fire"
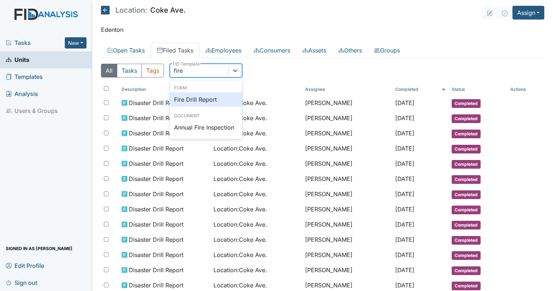
click at [205, 96] on div "Fire Drill Report" at bounding box center [206, 99] width 72 height 14
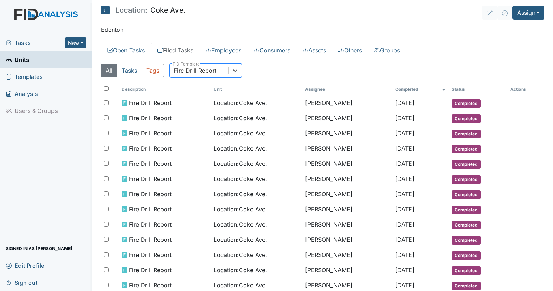
click at [195, 80] on div "All Tasks Tags option Fire Drill Report, selected. 0 results available. Select …" at bounding box center [322, 74] width 443 height 20
click at [185, 75] on div "Fire Drill Report" at bounding box center [199, 70] width 58 height 13
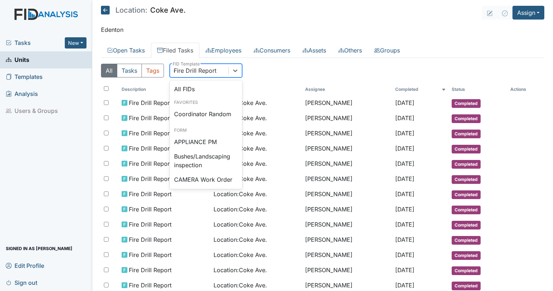
type input "qp"
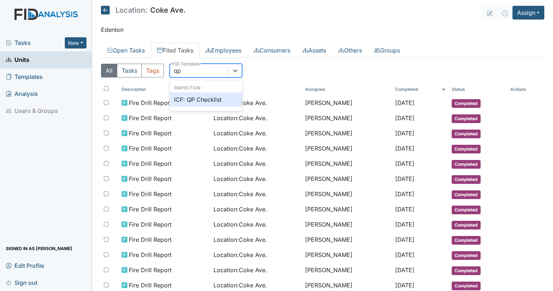
click at [202, 91] on div "Inspection ICF: QP Checklist" at bounding box center [206, 96] width 72 height 28
click at [207, 98] on div "ICF: QP Checklist" at bounding box center [206, 99] width 72 height 14
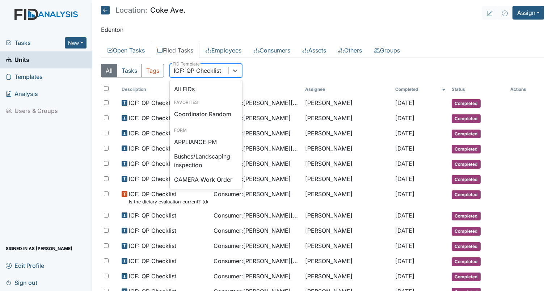
click at [192, 69] on div "ICF: QP Checklist" at bounding box center [197, 70] width 47 height 9
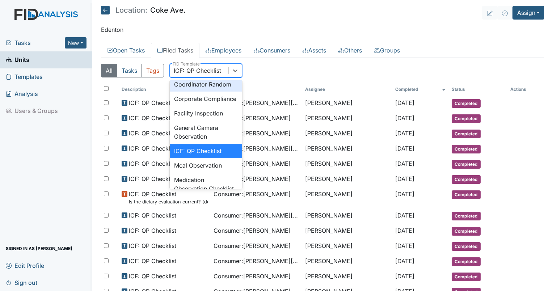
click at [200, 92] on div "Coordinator Random" at bounding box center [206, 84] width 72 height 14
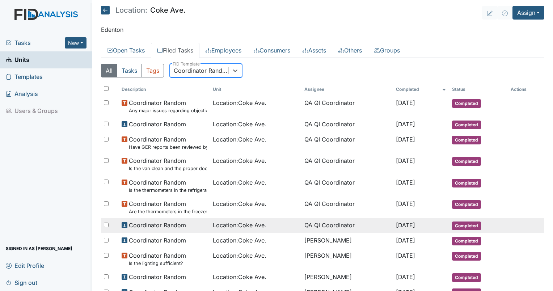
click at [236, 225] on span "Location : Coke Ave." at bounding box center [240, 225] width 54 height 9
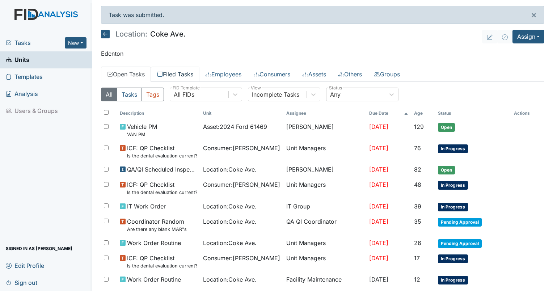
click at [169, 72] on link "Filed Tasks" at bounding box center [175, 74] width 48 height 15
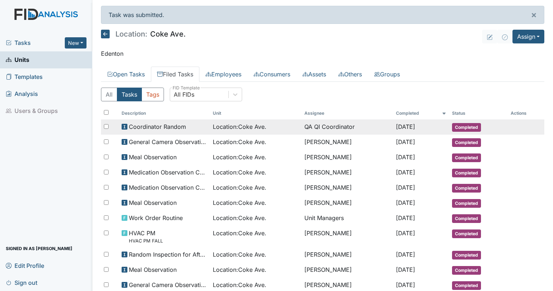
click at [307, 126] on td "QA QI Coordinator" at bounding box center [347, 126] width 92 height 15
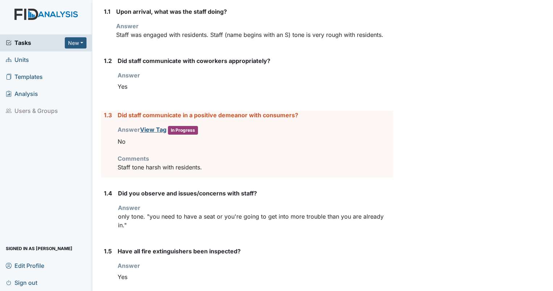
scroll to position [139, 0]
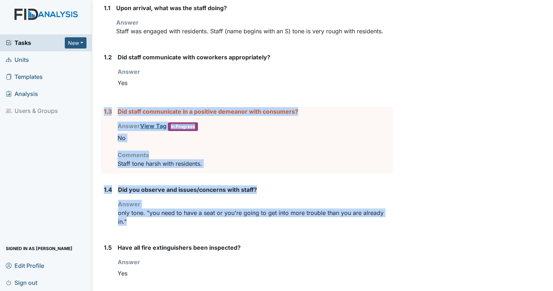
drag, startPoint x: 146, startPoint y: 224, endPoint x: 101, endPoint y: 117, distance: 115.9
drag, startPoint x: 101, startPoint y: 117, endPoint x: 133, endPoint y: 110, distance: 32.6
copy form "1.3 Did staff communicate in a positive demeanor with consumers? Answer View Ta…"
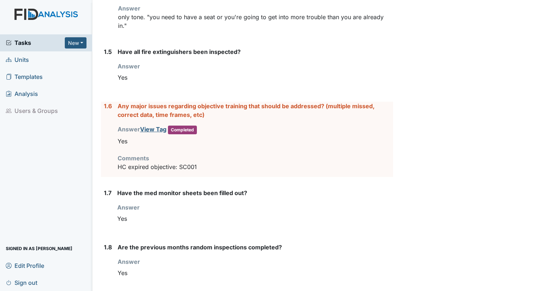
scroll to position [345, 0]
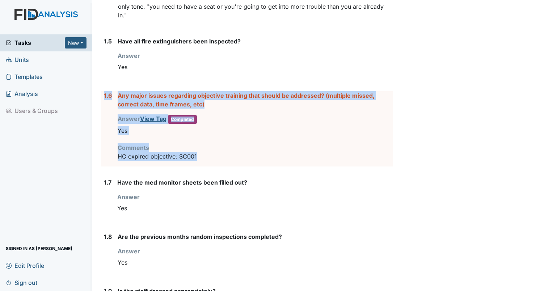
drag, startPoint x: 215, startPoint y: 152, endPoint x: 104, endPoint y: 98, distance: 123.1
click at [104, 98] on div "1.6 Any major issues regarding objective training that should be addressed? (mu…" at bounding box center [247, 128] width 292 height 75
click at [205, 164] on div "Any major issues regarding objective training that should be addressed? (multip…" at bounding box center [255, 128] width 275 height 75
drag, startPoint x: 203, startPoint y: 159, endPoint x: 102, endPoint y: 98, distance: 117.4
click at [102, 98] on div "1.6 Any major issues regarding objective training that should be addressed? (mu…" at bounding box center [247, 128] width 292 height 75
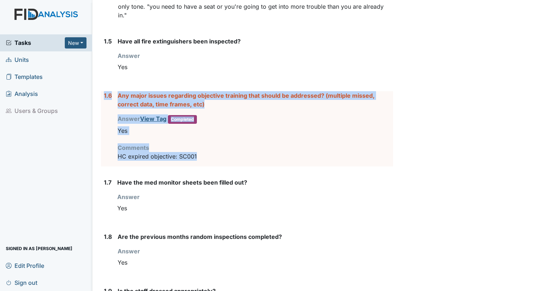
drag, startPoint x: 102, startPoint y: 98, endPoint x: 141, endPoint y: 101, distance: 38.8
copy div "1.6 Any major issues regarding objective training that should be addressed? (mu…"
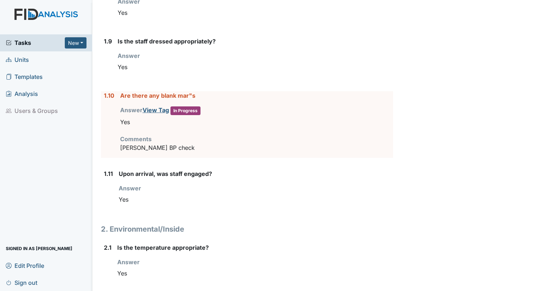
scroll to position [630, 0]
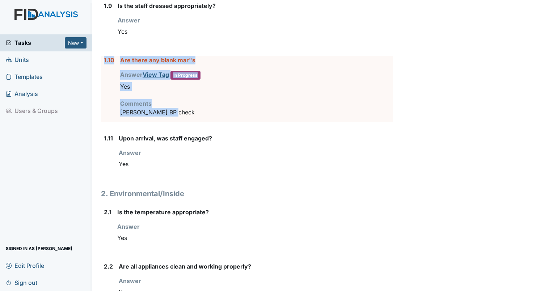
drag, startPoint x: 174, startPoint y: 111, endPoint x: 100, endPoint y: 62, distance: 88.5
drag, startPoint x: 100, startPoint y: 62, endPoint x: 129, endPoint y: 60, distance: 29.0
copy div "1.10 Are there any blank mar"s Answer View Tag In Progress You must select one …"
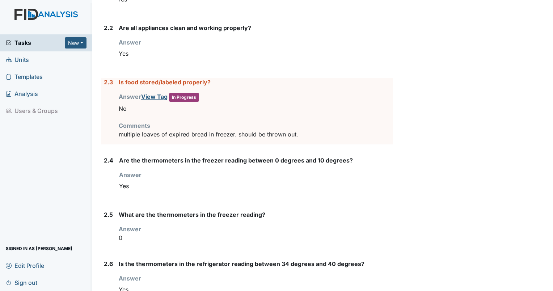
scroll to position [876, 0]
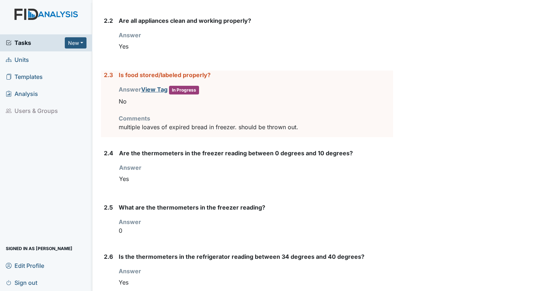
click at [343, 114] on div "Comments multiple loaves of expired bread in freezer. should be thrown out." at bounding box center [256, 122] width 274 height 17
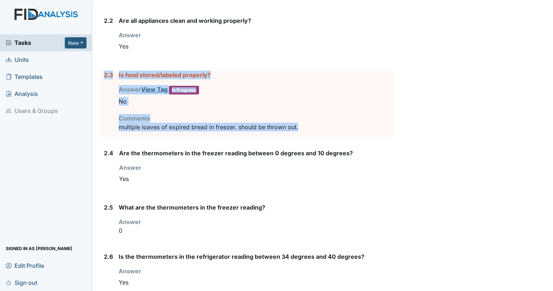
drag, startPoint x: 317, startPoint y: 128, endPoint x: 103, endPoint y: 77, distance: 220.0
click at [103, 77] on div "2.3 Is food stored/labeled properly? Answer View Tag In Progress You must selec…" at bounding box center [247, 104] width 292 height 67
drag, startPoint x: 103, startPoint y: 77, endPoint x: 131, endPoint y: 74, distance: 28.8
copy div "2.3 Is food stored/labeled properly? Answer View Tag In Progress You must selec…"
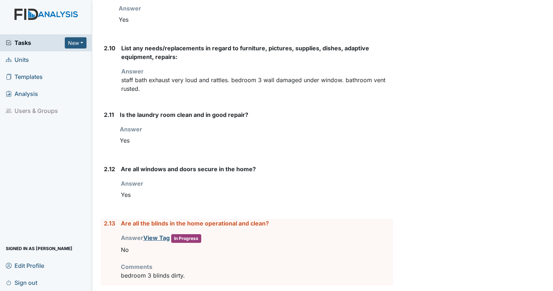
scroll to position [1299, 0]
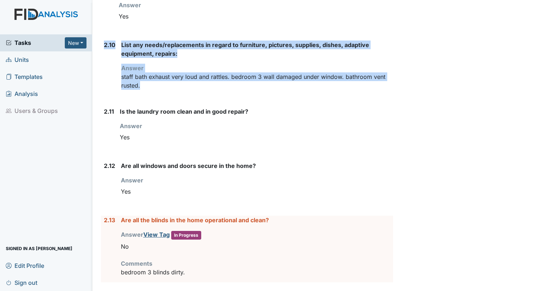
drag, startPoint x: 152, startPoint y: 79, endPoint x: 102, endPoint y: 43, distance: 61.9
click at [102, 43] on div "2.10 List any needs/replacements in regard to furniture, pictures, supplies, di…" at bounding box center [247, 68] width 292 height 55
copy div "2.10 List any needs/replacements in regard to furniture, pictures, supplies, di…"
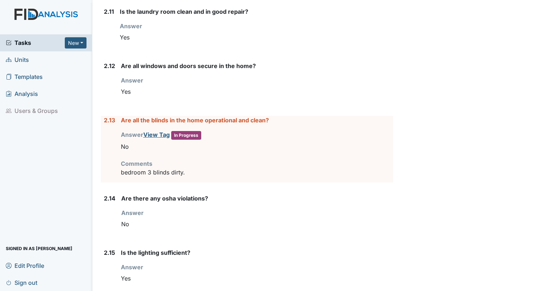
scroll to position [1435, 0]
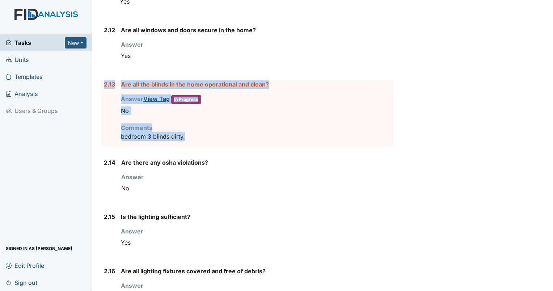
drag, startPoint x: 188, startPoint y: 133, endPoint x: 104, endPoint y: 83, distance: 97.5
click at [104, 83] on div "2.13 Are all the blinds in the home operational and clean? Answer View Tag In P…" at bounding box center [247, 113] width 292 height 67
drag, startPoint x: 104, startPoint y: 83, endPoint x: 129, endPoint y: 80, distance: 24.9
copy div "2.13 Are all the blinds in the home operational and clean? Answer View Tag In P…"
click at [498, 134] on div "Archive Task × Are you sure you want to archive this task? It will appear as in…" at bounding box center [473, 255] width 151 height 3369
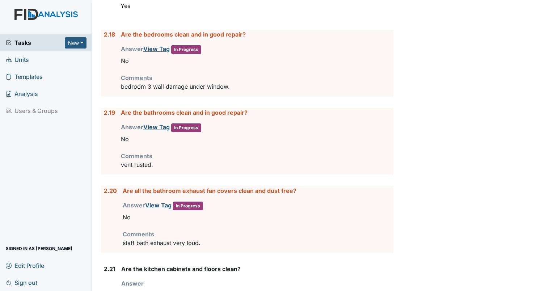
scroll to position [1784, 0]
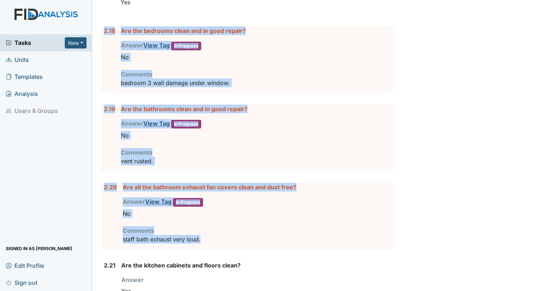
drag, startPoint x: 204, startPoint y: 233, endPoint x: 99, endPoint y: 27, distance: 231.2
copy form "2.18 Are the bedrooms clean and in good repair? Answer View Tag In Progress You…"
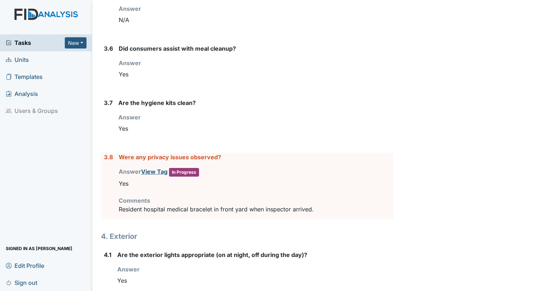
scroll to position [2446, 0]
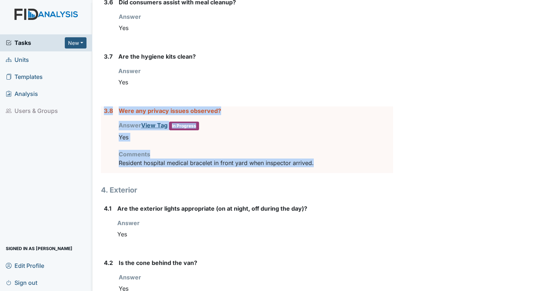
drag, startPoint x: 341, startPoint y: 154, endPoint x: 103, endPoint y: 101, distance: 243.5
click at [103, 106] on div "3.8 Were any privacy issues observed? Answer View Tag In Progress You must sele…" at bounding box center [247, 139] width 292 height 67
drag, startPoint x: 103, startPoint y: 101, endPoint x: 130, endPoint y: 102, distance: 26.4
copy div "3.8 Were any privacy issues observed? Answer View Tag In Progress You must sele…"
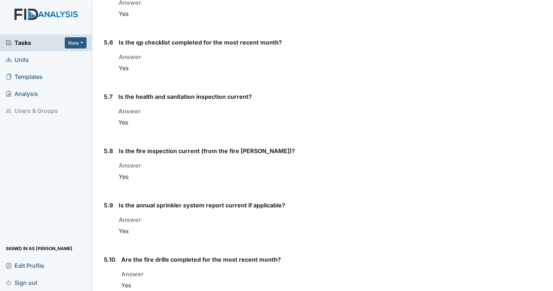
scroll to position [3080, 0]
